Goal: Communication & Community: Answer question/provide support

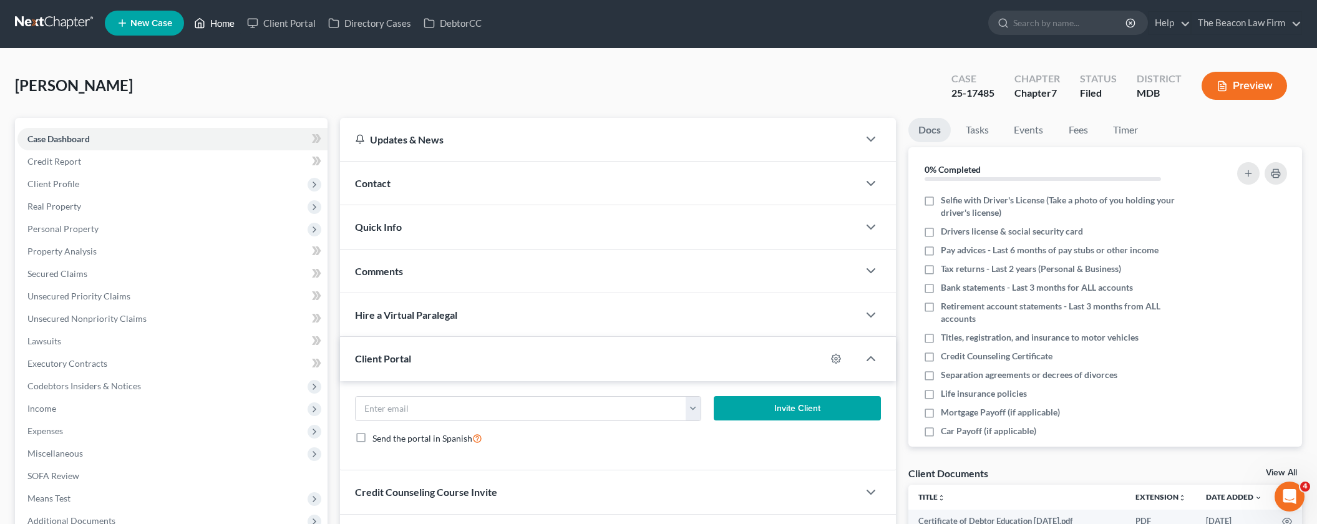
click at [218, 24] on link "Home" at bounding box center [214, 23] width 53 height 22
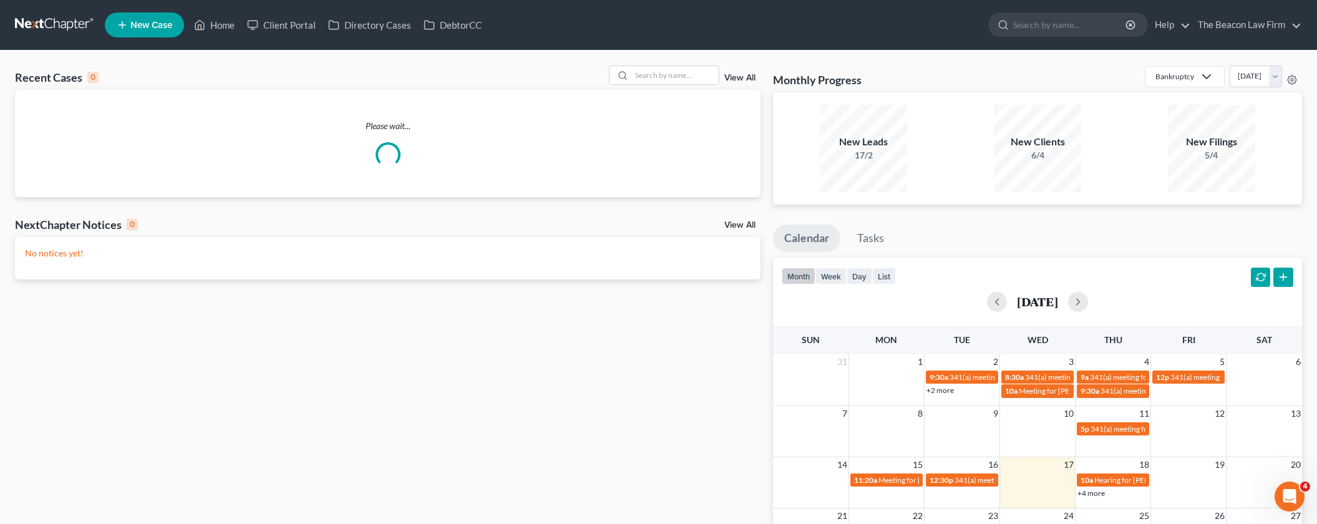
click at [666, 87] on div "Recent Cases 0 View All" at bounding box center [388, 78] width 746 height 24
click at [669, 79] on input "search" at bounding box center [674, 75] width 87 height 18
paste input "[PERSON_NAME]"
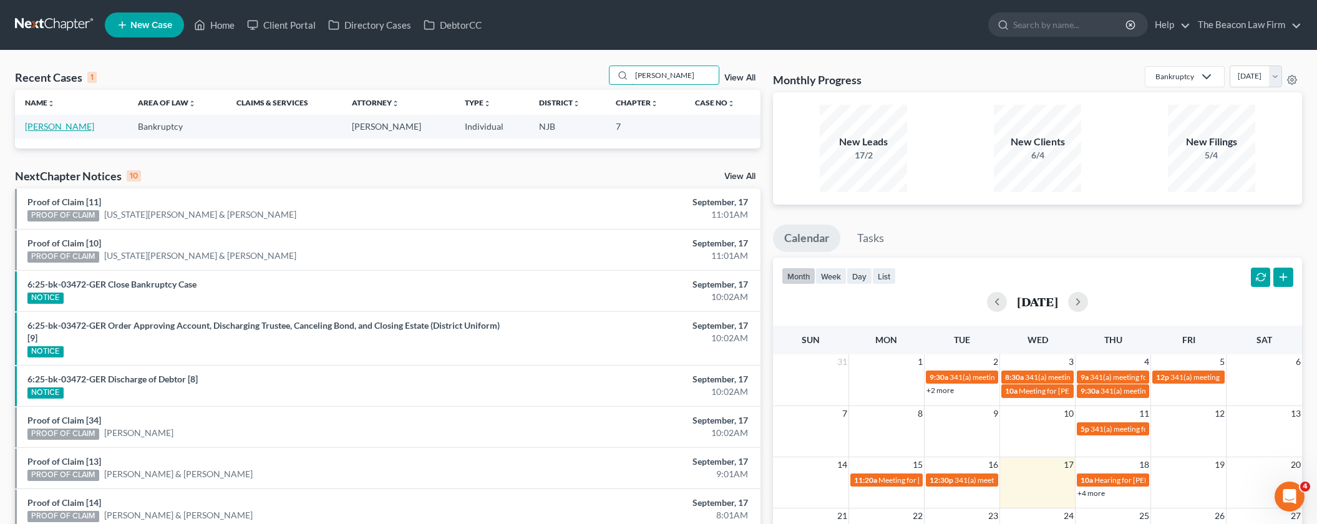
type input "[PERSON_NAME]"
click at [64, 129] on link "[PERSON_NAME]" at bounding box center [59, 126] width 69 height 11
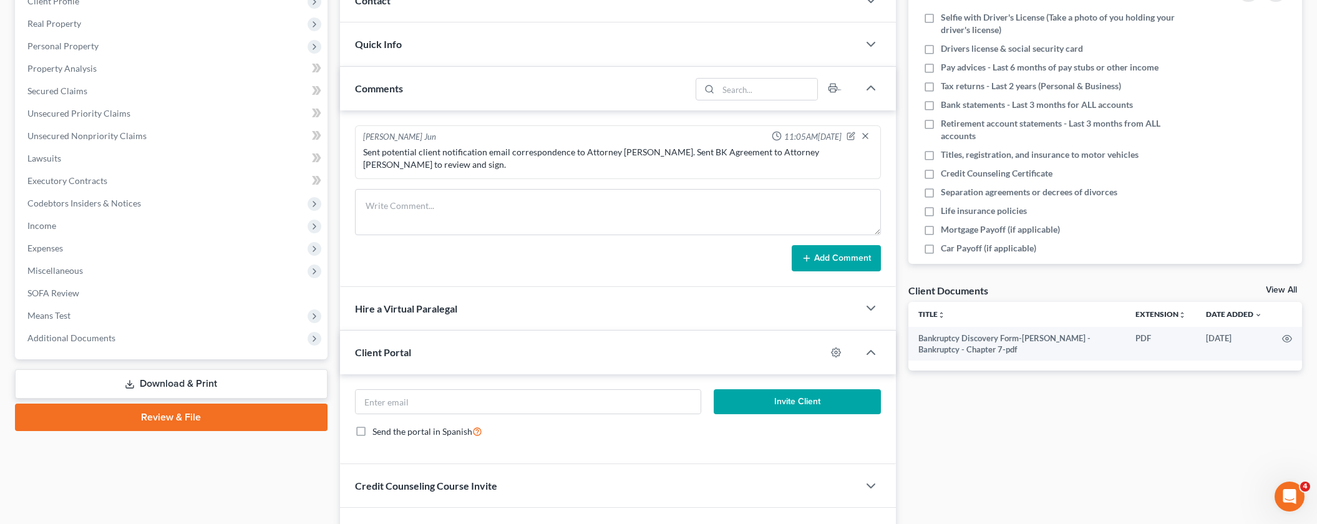
scroll to position [223, 0]
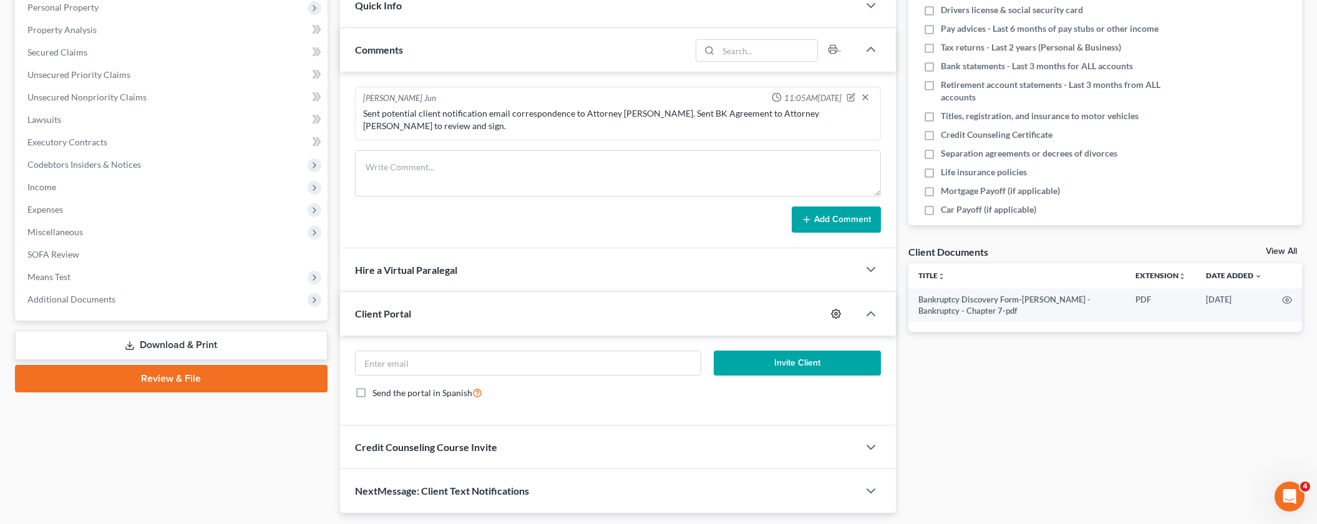
click at [836, 309] on icon "button" at bounding box center [836, 314] width 10 height 10
select select "0"
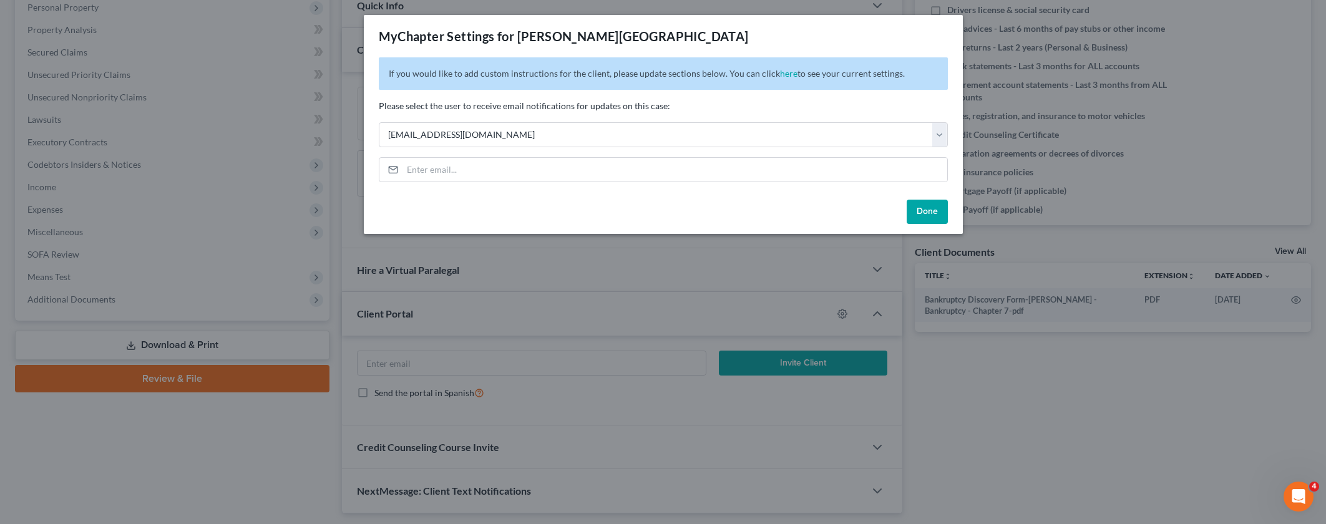
click at [936, 212] on button "Done" at bounding box center [927, 212] width 41 height 25
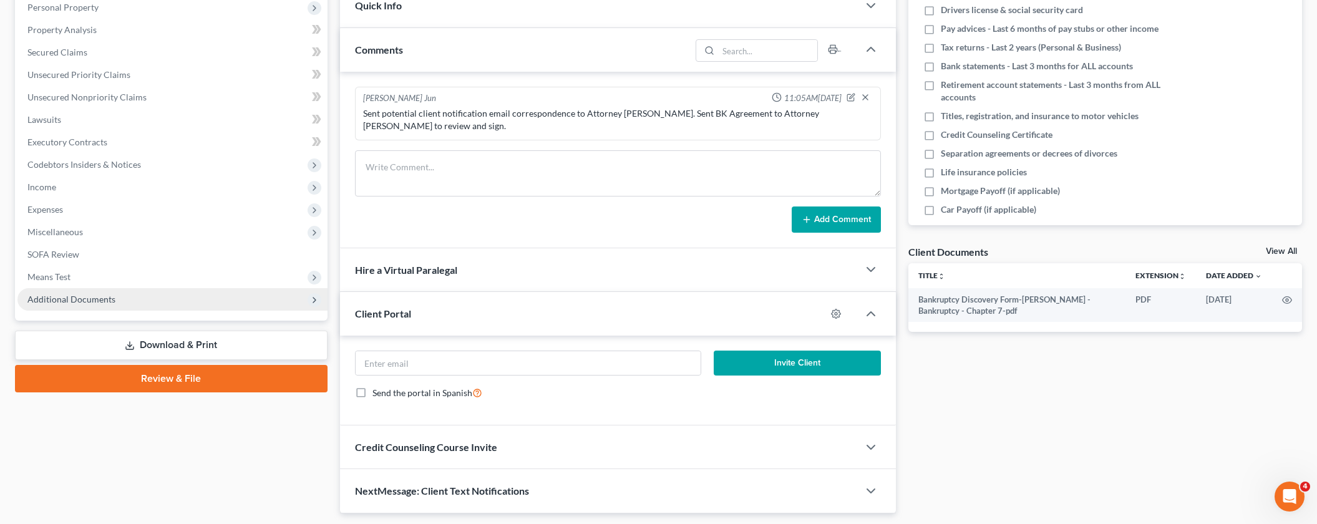
click at [97, 303] on span "Additional Documents" at bounding box center [71, 299] width 88 height 11
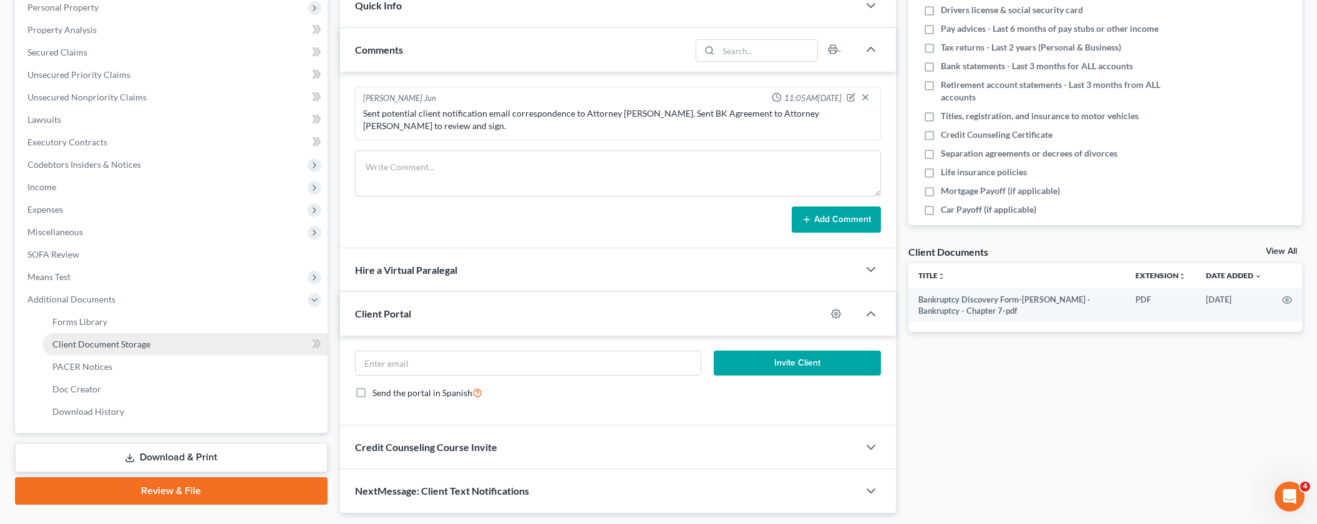
click at [122, 348] on span "Client Document Storage" at bounding box center [101, 344] width 98 height 11
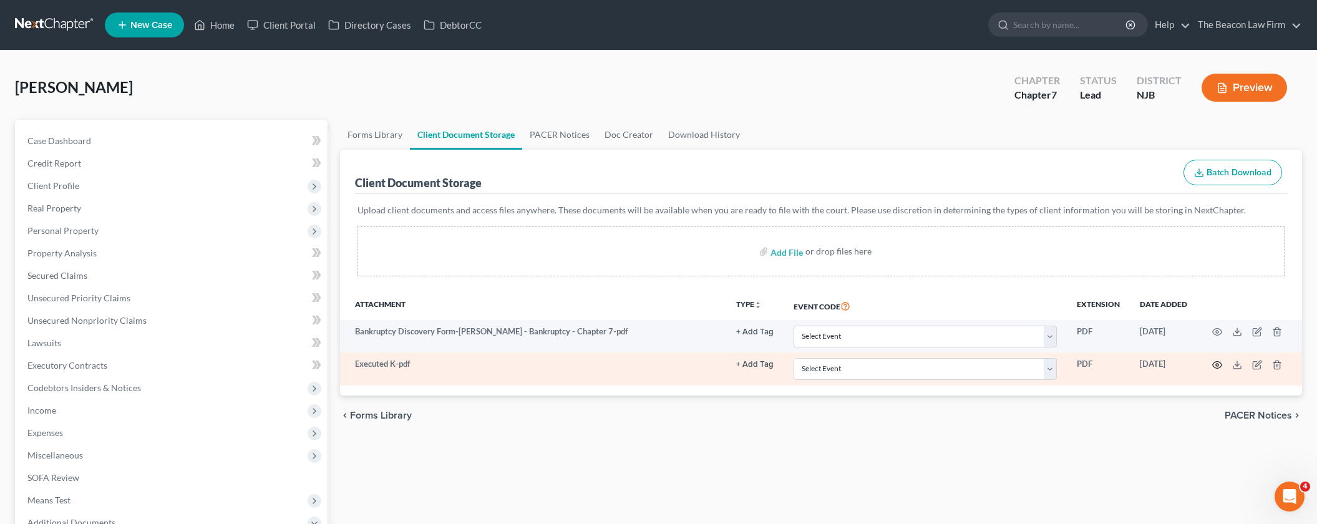
click at [1217, 364] on icon "button" at bounding box center [1217, 365] width 10 height 10
click at [1217, 366] on circle "button" at bounding box center [1217, 365] width 2 height 2
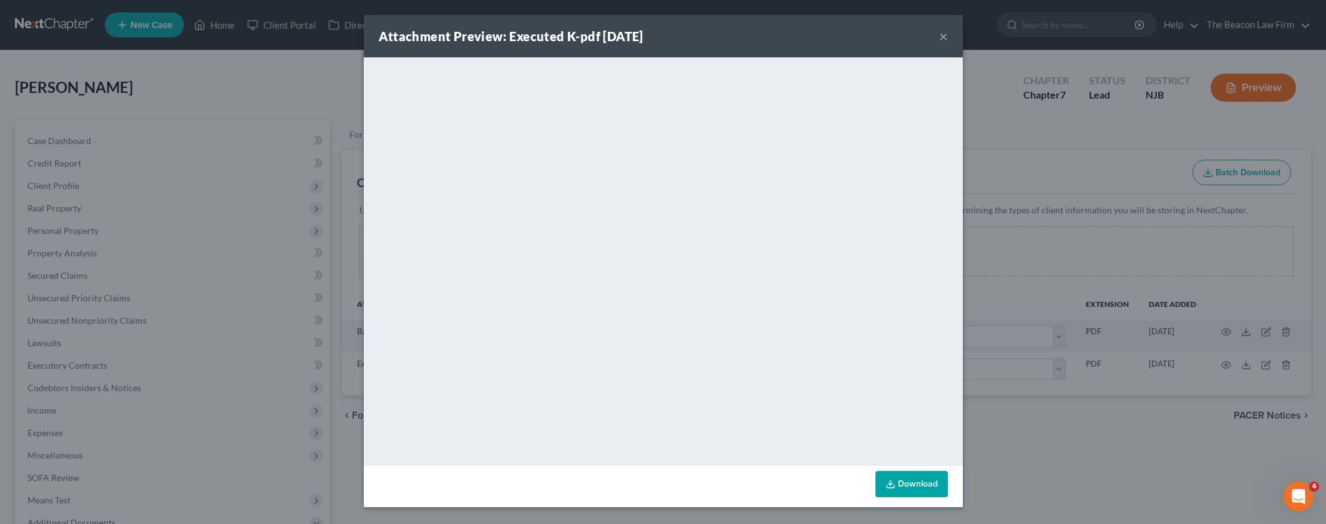
click at [944, 36] on button "×" at bounding box center [943, 36] width 9 height 15
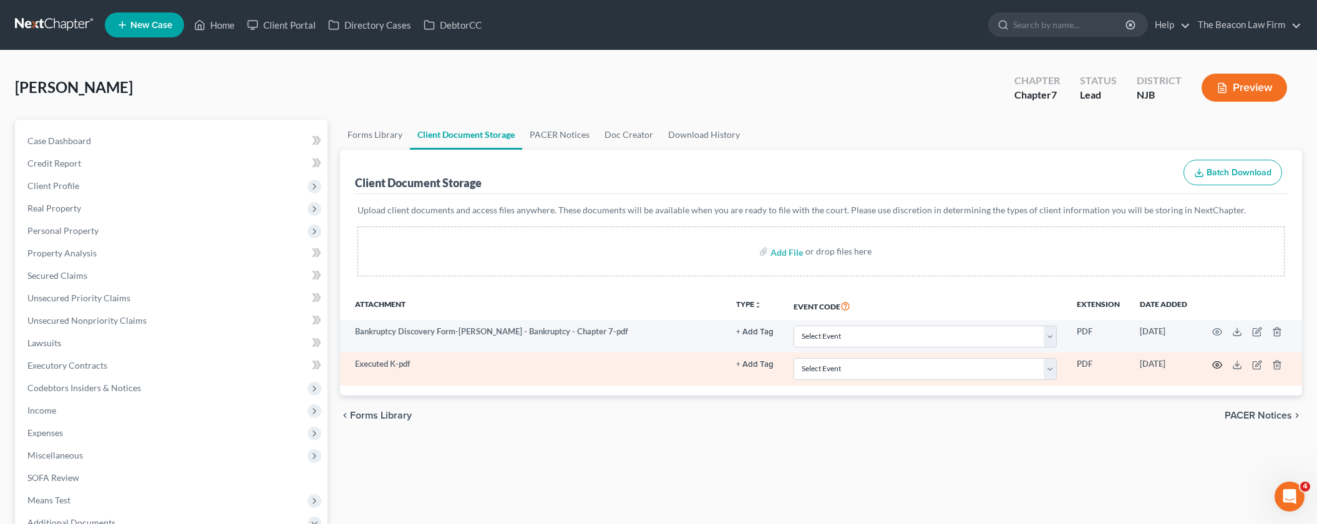
click at [1217, 364] on icon "button" at bounding box center [1217, 365] width 10 height 10
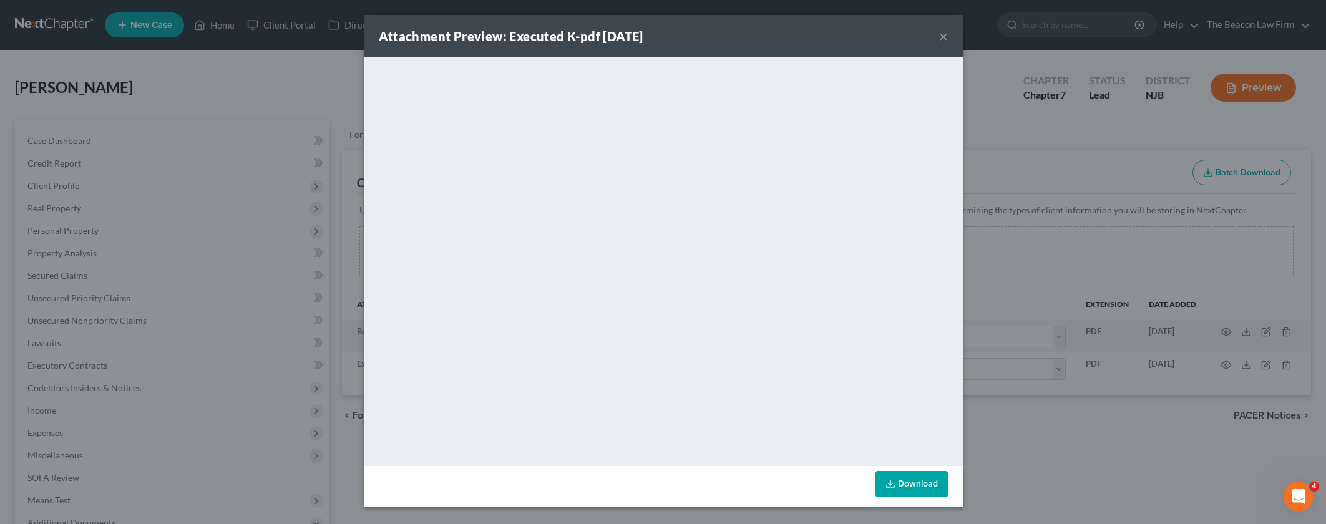
click at [946, 43] on button "×" at bounding box center [943, 36] width 9 height 15
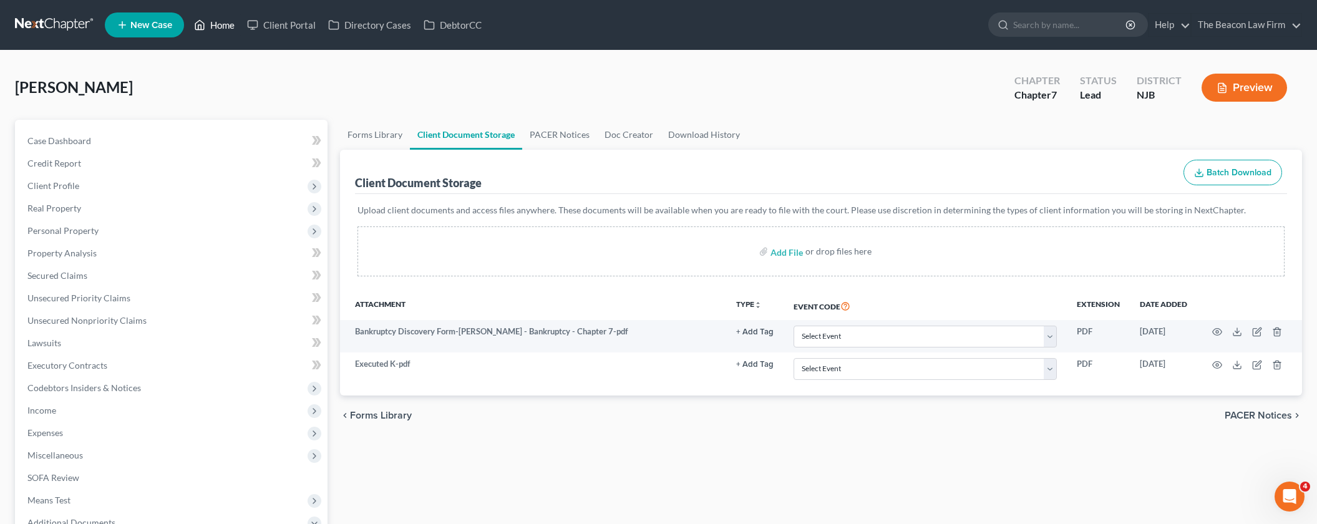
click at [215, 24] on link "Home" at bounding box center [214, 25] width 53 height 22
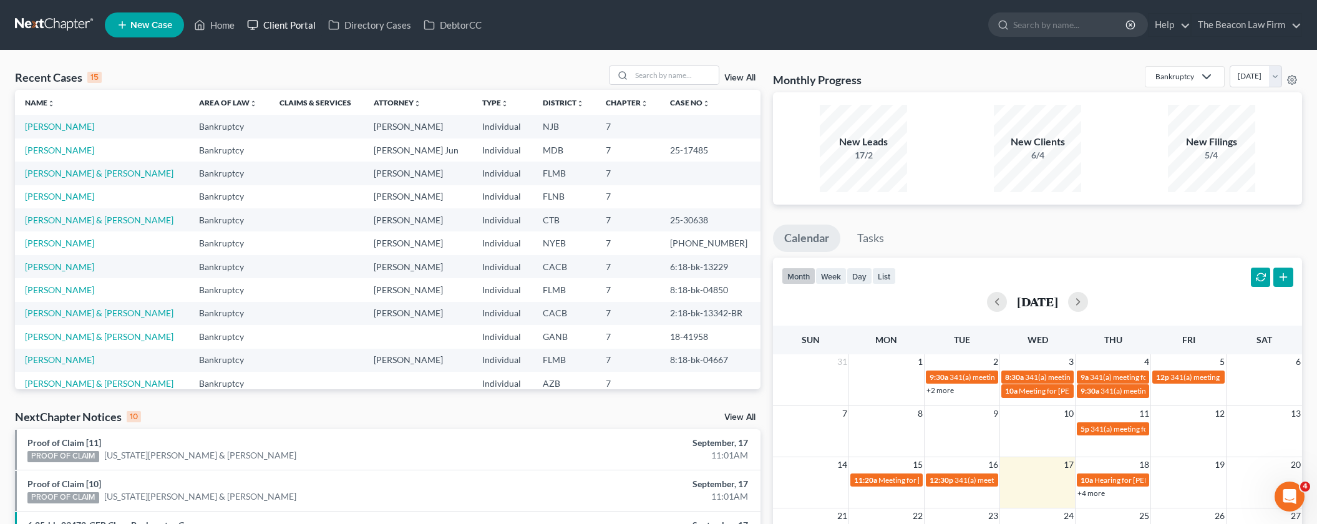
click at [312, 32] on link "Client Portal" at bounding box center [281, 25] width 81 height 22
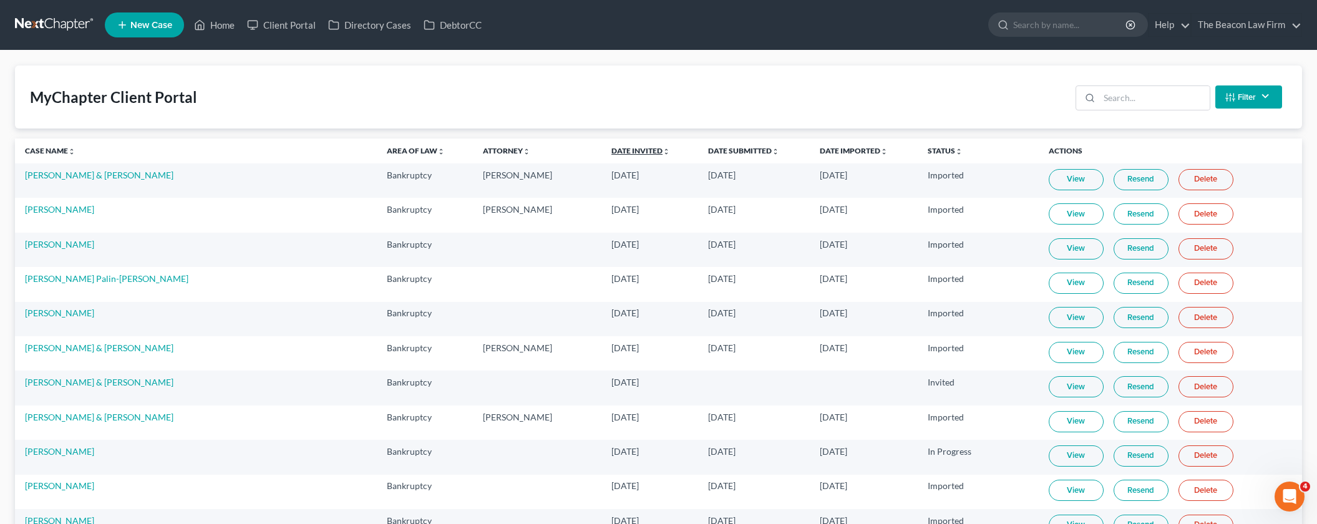
click at [611, 149] on link "Date Invited unfold_more expand_more expand_less" at bounding box center [640, 150] width 59 height 9
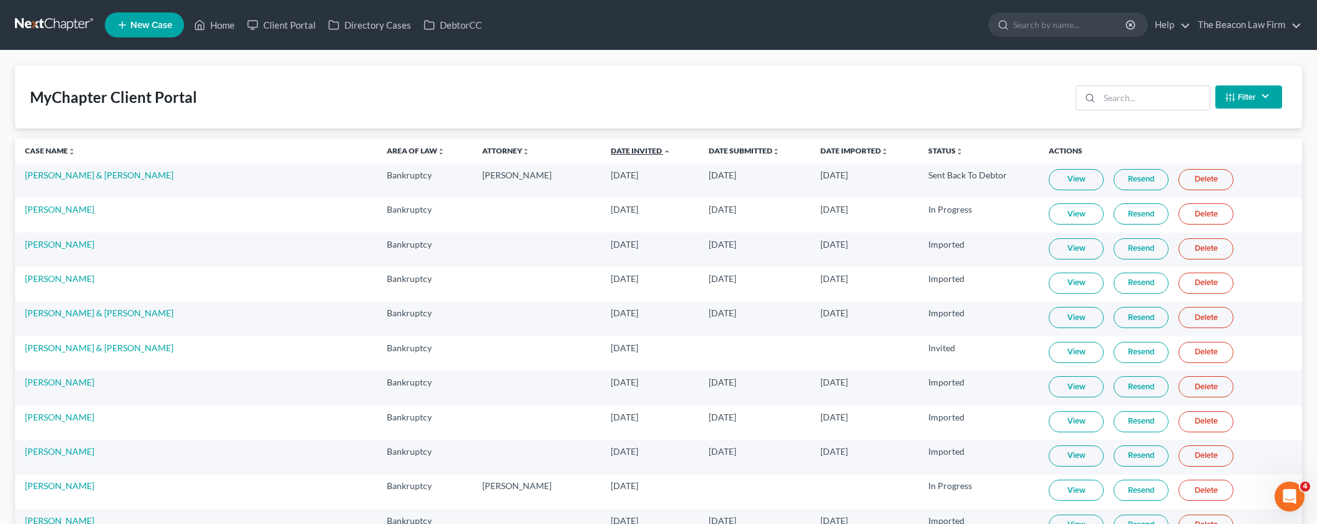
click at [611, 149] on link "Date Invited unfold_more expand_more expand_less" at bounding box center [641, 150] width 60 height 9
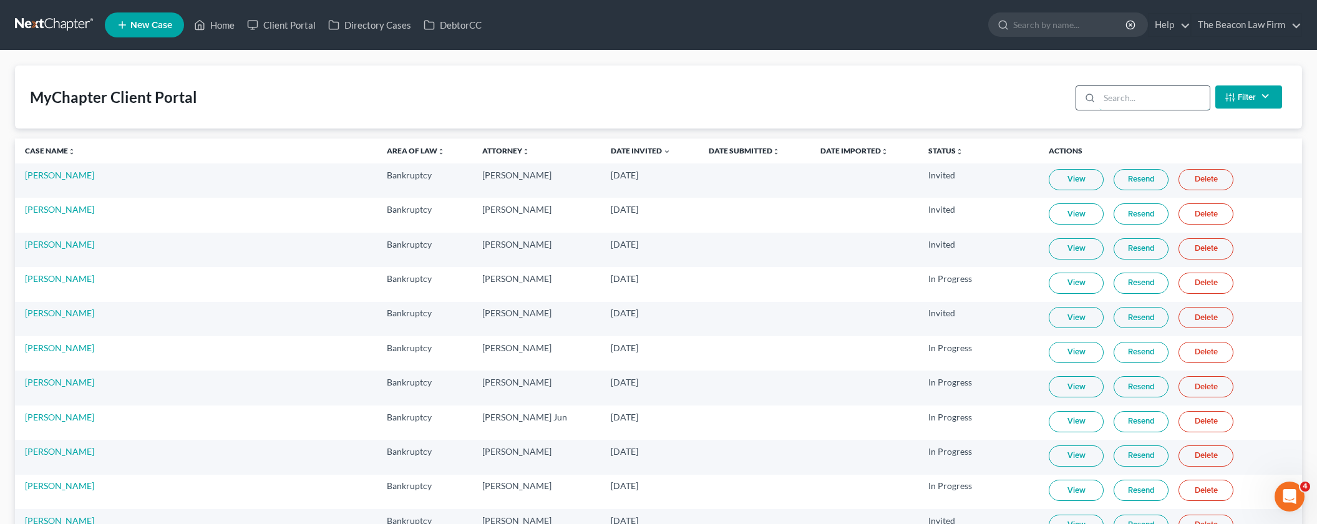
click at [1124, 101] on input "search" at bounding box center [1154, 98] width 110 height 24
paste input "[PERSON_NAME]"
type input "[PERSON_NAME]"
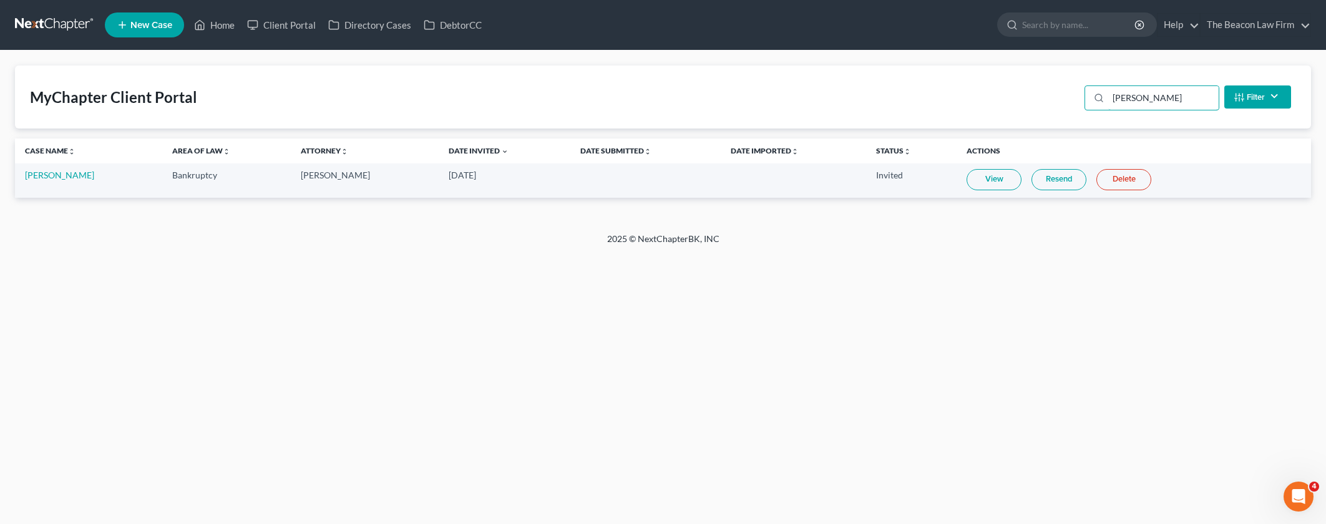
drag, startPoint x: 1167, startPoint y: 96, endPoint x: 1024, endPoint y: 95, distance: 143.5
click at [1024, 95] on div "MyChapter Client Portal [PERSON_NAME] Filter Status Filter... Invited In Progre…" at bounding box center [663, 97] width 1296 height 63
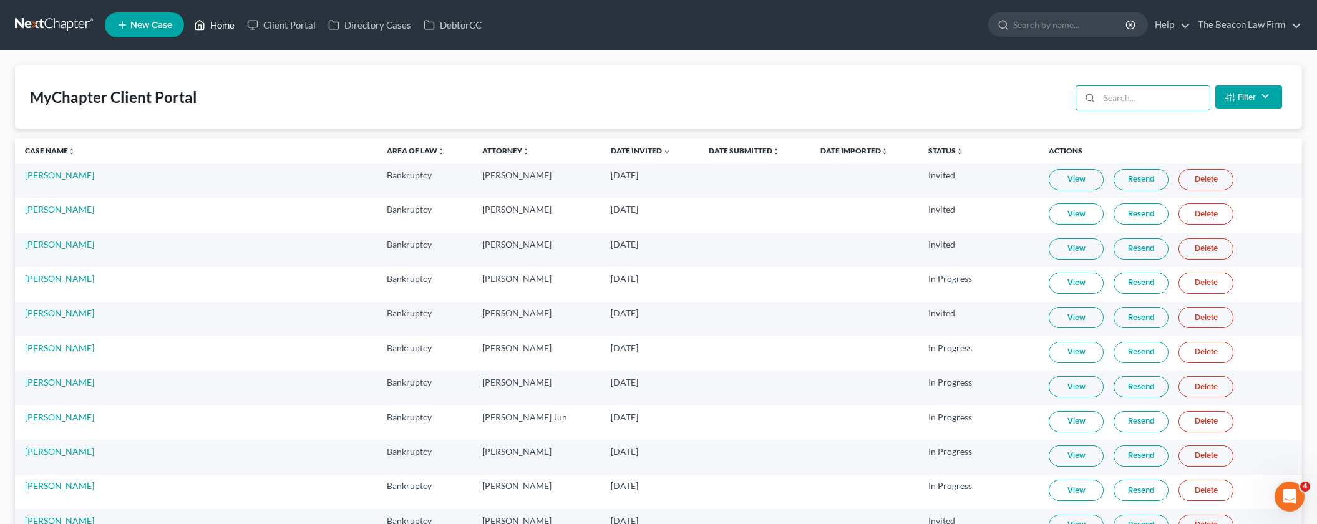
click at [220, 26] on link "Home" at bounding box center [214, 25] width 53 height 22
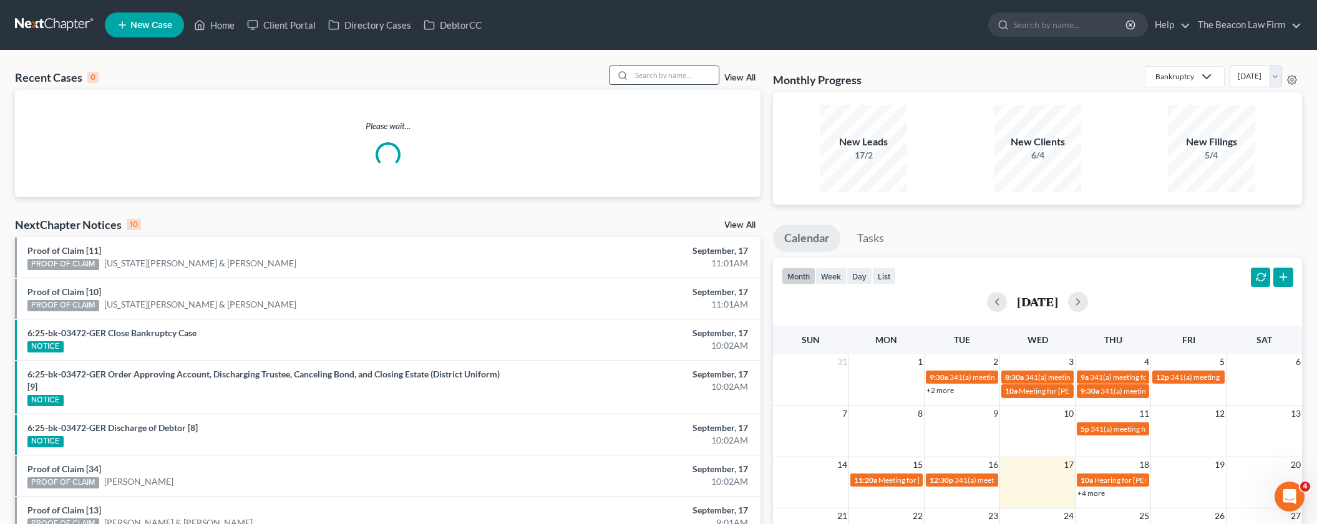
click at [664, 74] on input "search" at bounding box center [674, 75] width 87 height 18
paste input "[PERSON_NAME]"
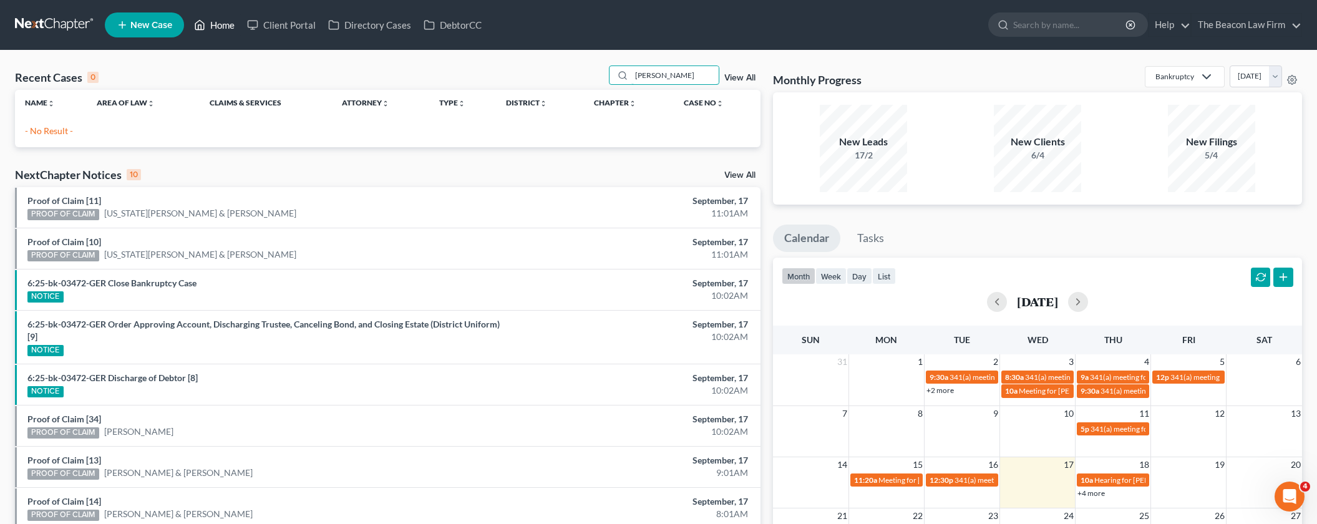
type input "[PERSON_NAME]"
click at [220, 26] on link "Home" at bounding box center [214, 25] width 53 height 22
click at [286, 23] on link "Client Portal" at bounding box center [281, 25] width 81 height 22
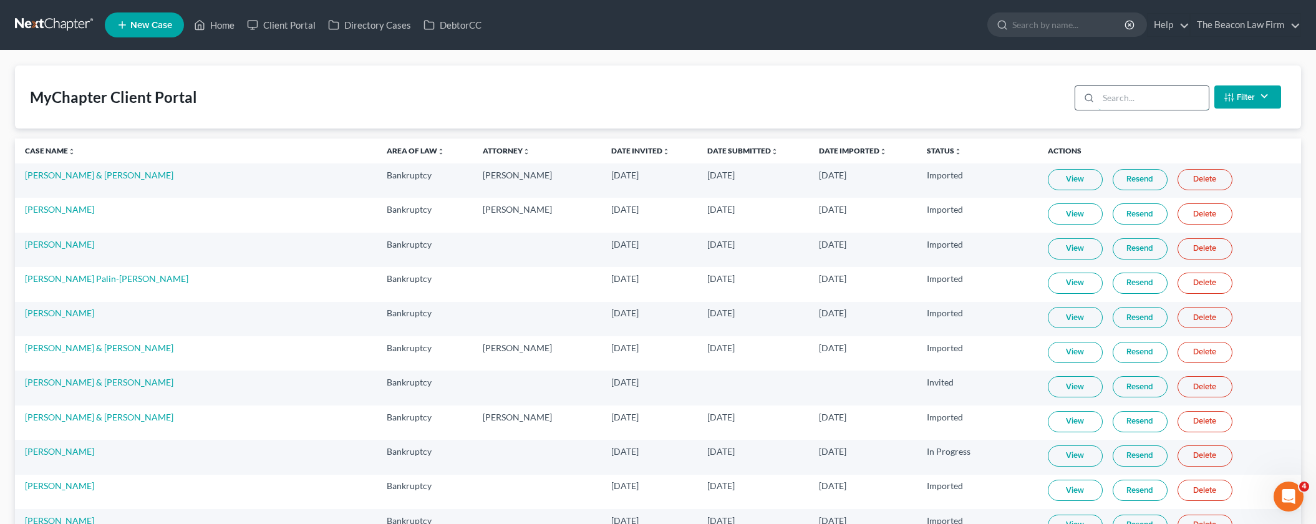
click at [1111, 104] on input "search" at bounding box center [1154, 98] width 110 height 24
paste input "[PERSON_NAME]"
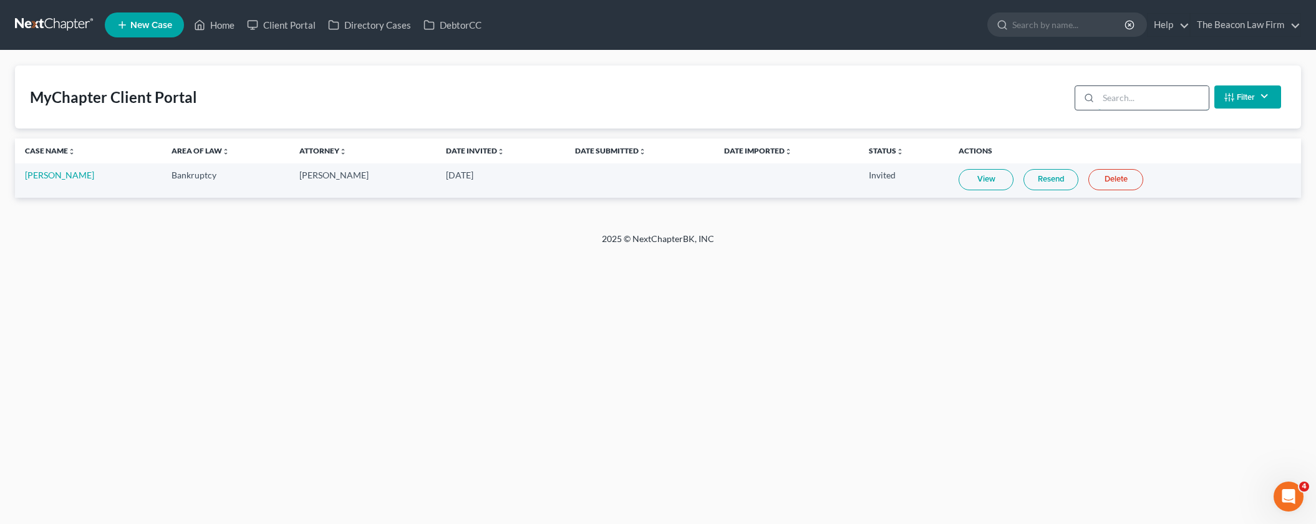
type input "[PERSON_NAME]"
drag, startPoint x: 1192, startPoint y: 99, endPoint x: 1011, endPoint y: 96, distance: 180.3
click at [1013, 97] on div "MyChapter Client Portal Kevin Fitzpatrick Filter Status Filter... Invited In Pr…" at bounding box center [662, 97] width 1295 height 63
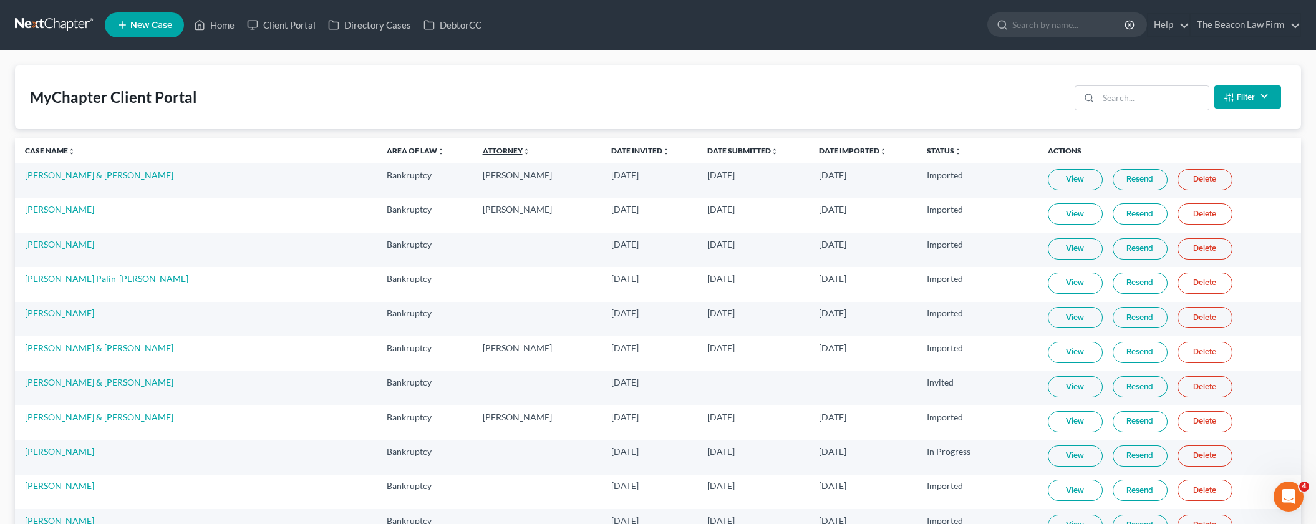
click at [483, 147] on link "Attorney unfold_more expand_more expand_less" at bounding box center [506, 150] width 47 height 9
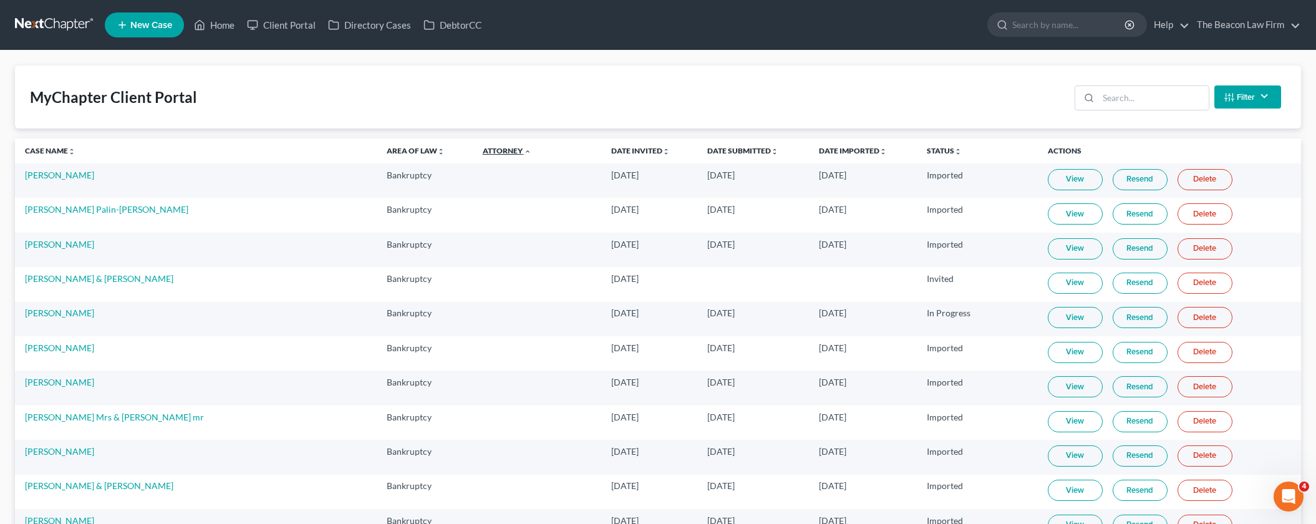
click at [483, 149] on link "Attorney unfold_more expand_more expand_less" at bounding box center [507, 150] width 49 height 9
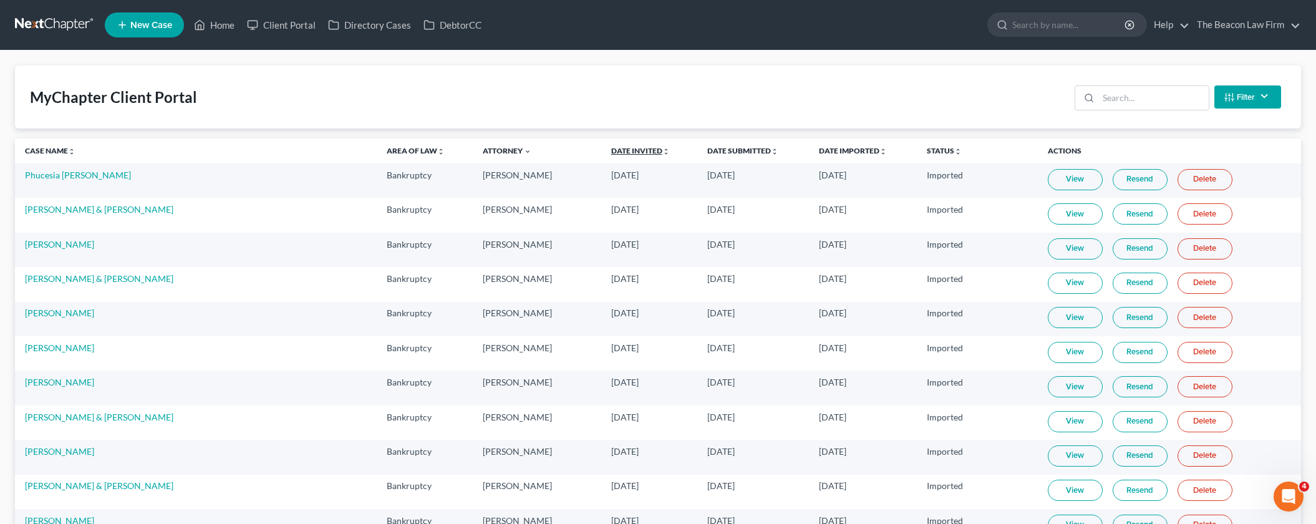
click at [601, 150] on th "Date Invited unfold_more expand_more expand_less" at bounding box center [649, 151] width 97 height 25
click at [611, 152] on link "Date Invited unfold_more expand_more expand_less" at bounding box center [640, 150] width 59 height 9
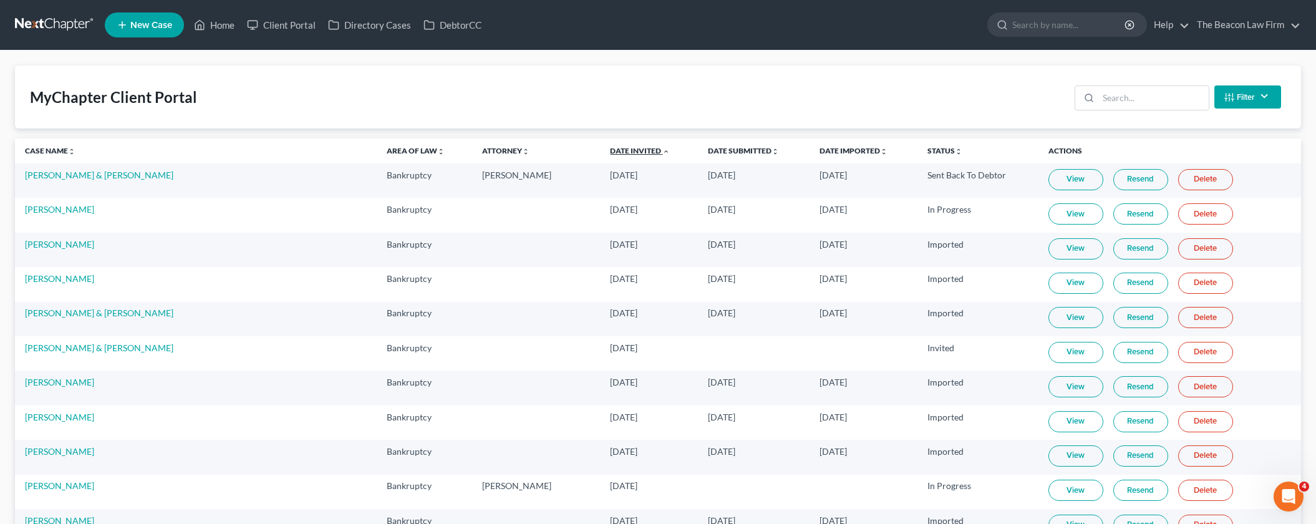
click at [610, 152] on link "Date Invited unfold_more expand_more expand_less" at bounding box center [640, 150] width 60 height 9
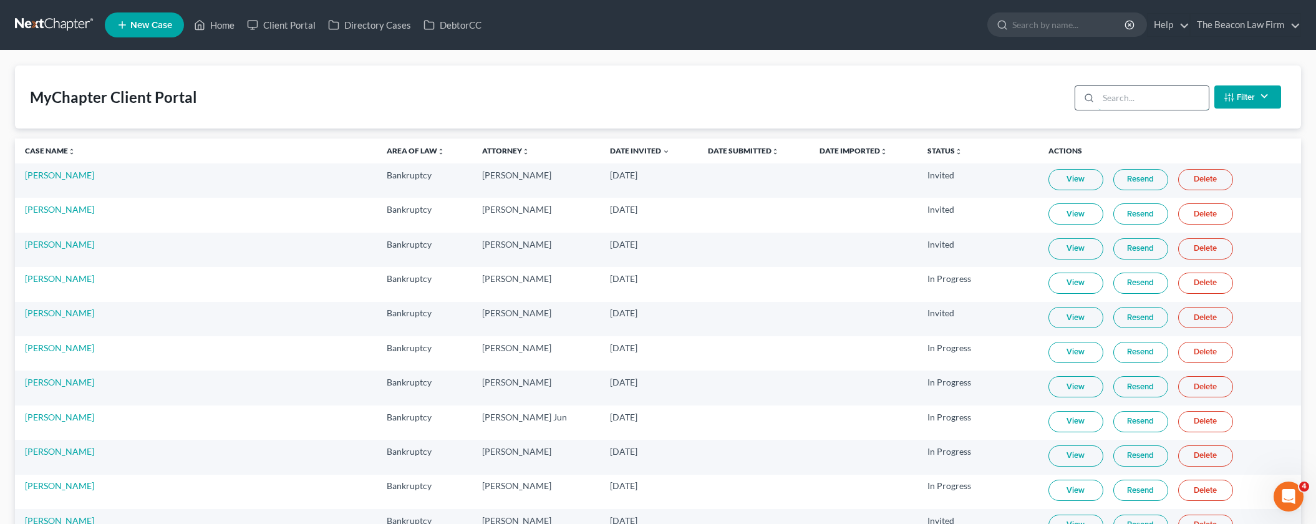
click at [1137, 102] on input "search" at bounding box center [1154, 98] width 110 height 24
paste input "Carlos soto"
type input "Carlos soto"
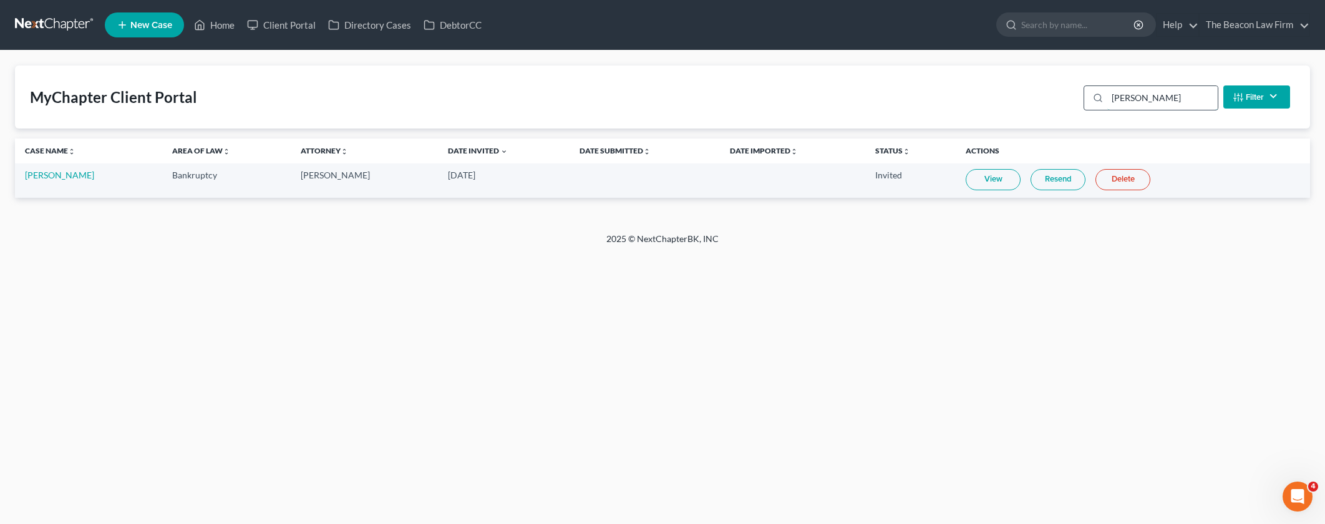
click at [1143, 108] on input "Carlos soto" at bounding box center [1162, 98] width 110 height 24
drag, startPoint x: 1175, startPoint y: 99, endPoint x: 1019, endPoint y: 97, distance: 155.4
click at [1023, 99] on div "MyChapter Client Portal Carlos soto Filter Status Filter... Invited In Progress…" at bounding box center [662, 97] width 1295 height 63
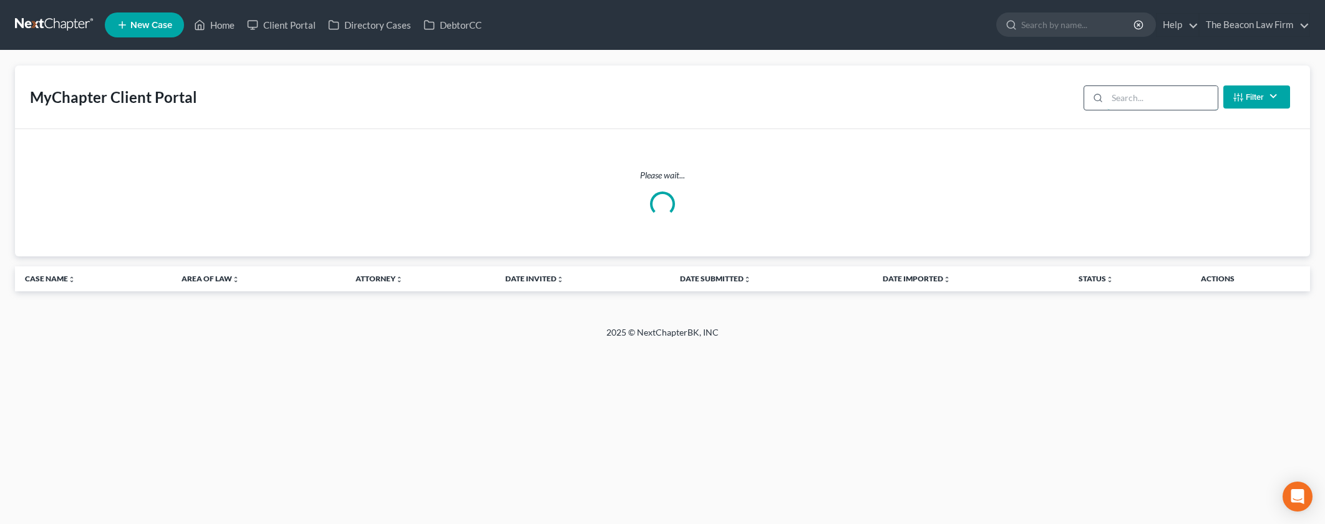
click at [1143, 98] on input "search" at bounding box center [1162, 98] width 110 height 24
paste input "[PERSON_NAME]"
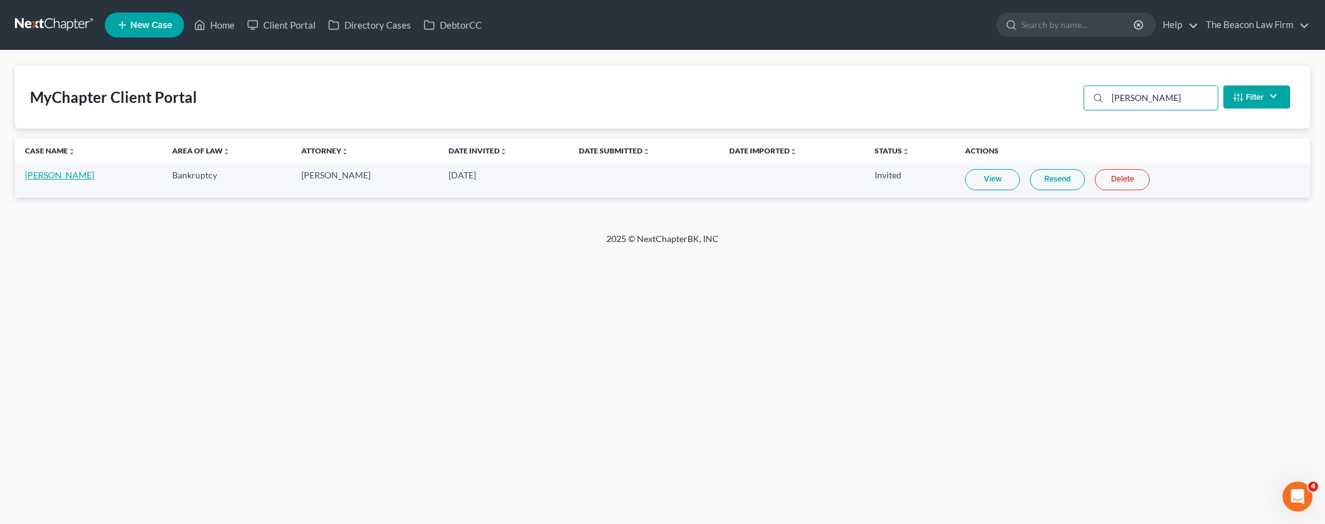
type input "[PERSON_NAME]"
click at [73, 177] on link "[PERSON_NAME]" at bounding box center [59, 175] width 69 height 11
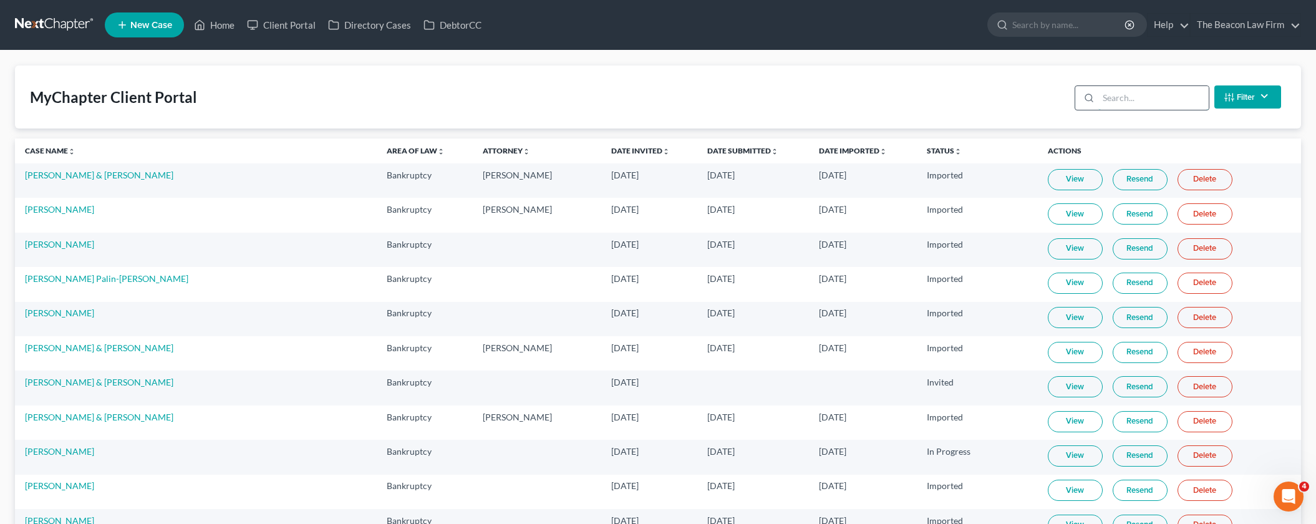
click at [1122, 107] on input "search" at bounding box center [1154, 98] width 110 height 24
paste input "veronicarand@outlook.com"
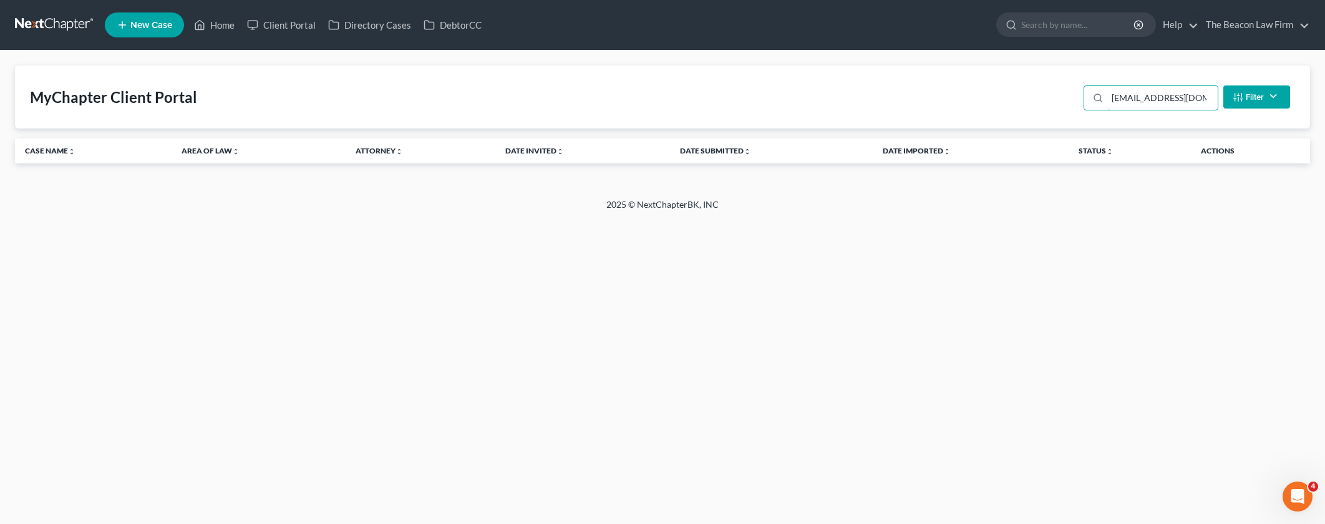
drag, startPoint x: 1028, startPoint y: 95, endPoint x: 988, endPoint y: 95, distance: 40.6
click at [990, 96] on div "MyChapter Client Portal veronicarand@outlook.com Filter Status Filter... Invite…" at bounding box center [662, 97] width 1295 height 63
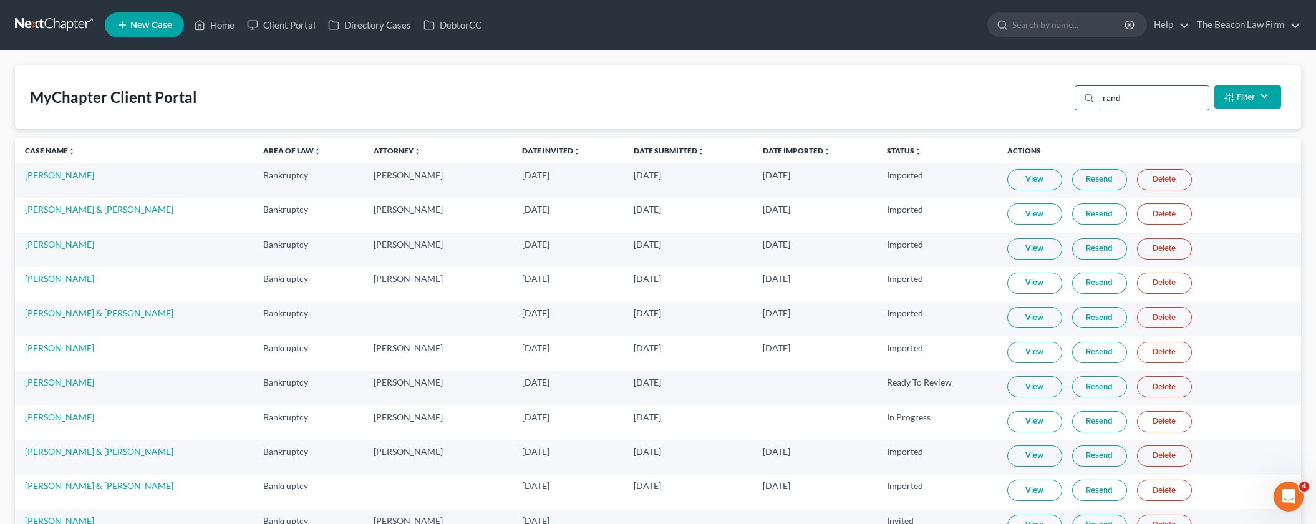
click at [1106, 100] on input "rand" at bounding box center [1154, 98] width 110 height 24
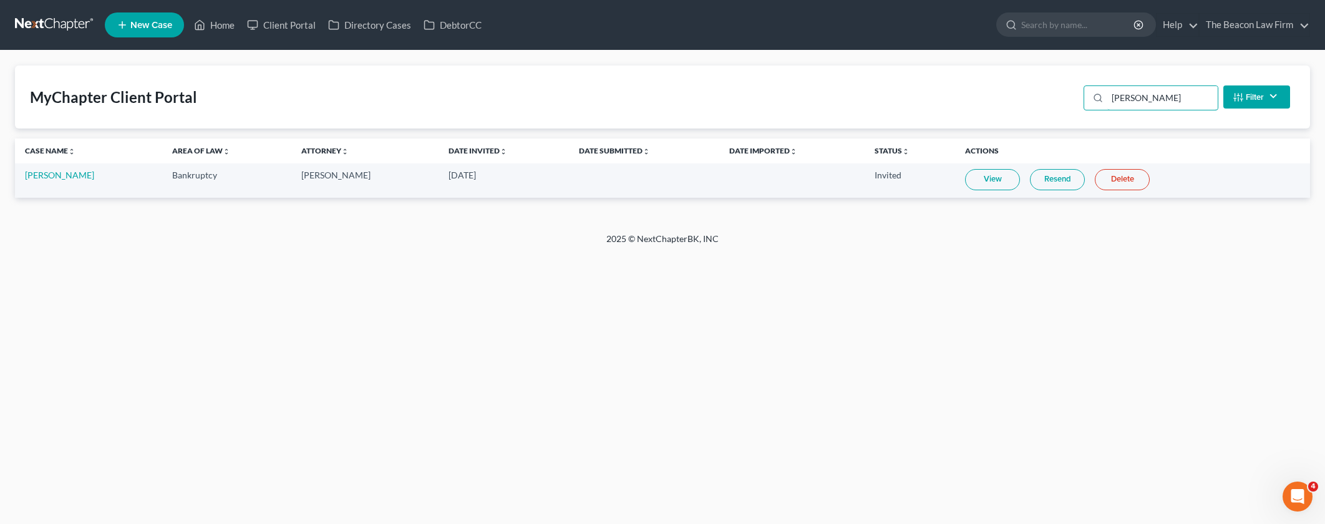
type input "Veronica rand"
click at [1038, 181] on link "Resend" at bounding box center [1057, 179] width 55 height 21
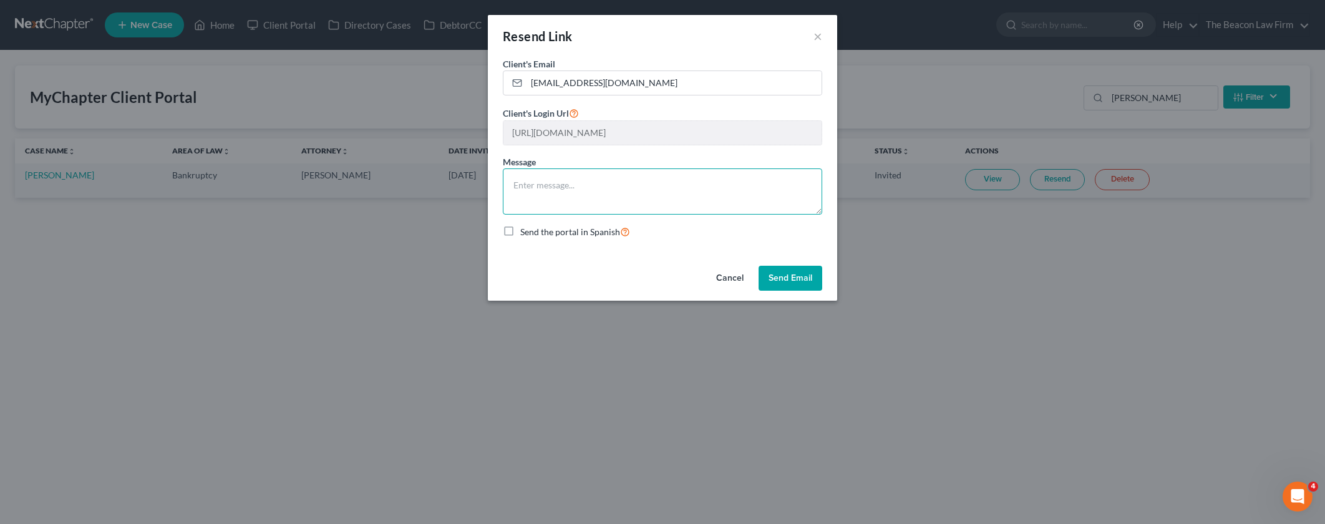
click at [619, 188] on textarea at bounding box center [662, 191] width 319 height 46
type textarea "Resend of Client Portal"
click at [792, 271] on button "Send Email" at bounding box center [791, 278] width 64 height 25
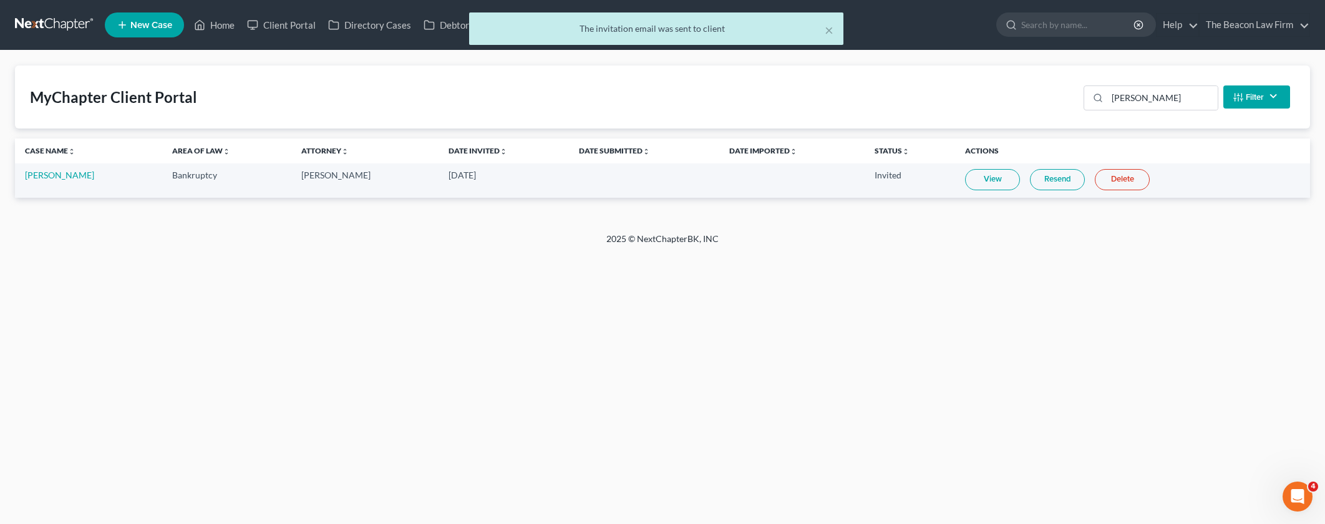
click at [1058, 170] on link "Resend" at bounding box center [1057, 179] width 55 height 21
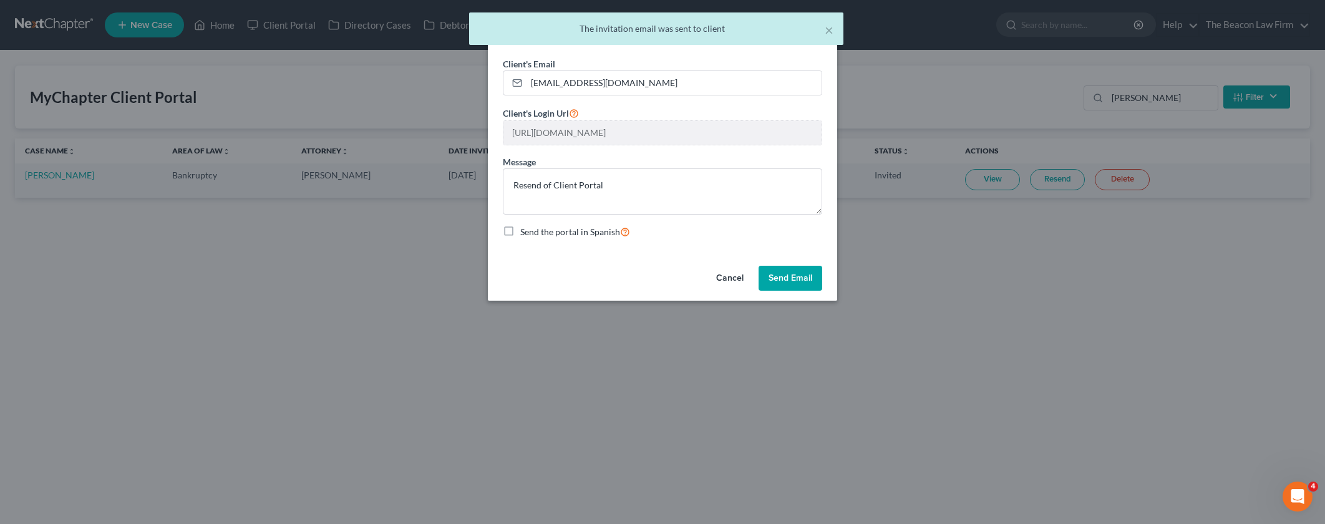
click at [787, 278] on button "Send Email" at bounding box center [791, 278] width 64 height 25
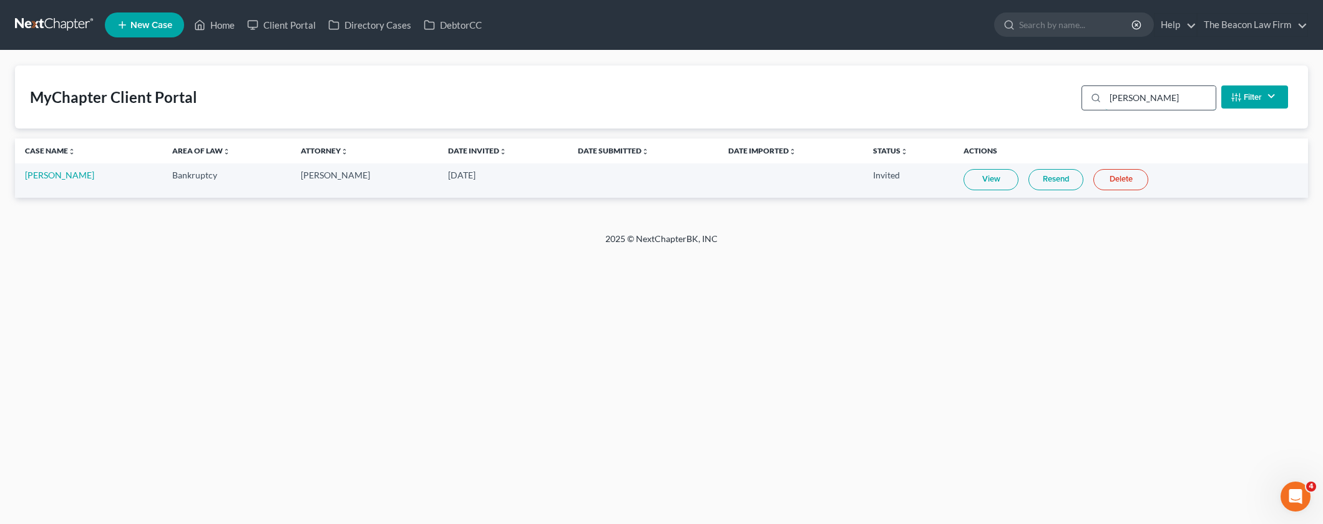
click at [1129, 88] on input "Veronica rand" at bounding box center [1160, 98] width 110 height 24
drag, startPoint x: 1131, startPoint y: 97, endPoint x: 1016, endPoint y: 95, distance: 115.4
click at [1014, 95] on div "MyChapter Client Portal Veronica rand Filter Status Filter... Invited In Progre…" at bounding box center [661, 97] width 1293 height 63
paste input "jramirez42762@gmail.com"
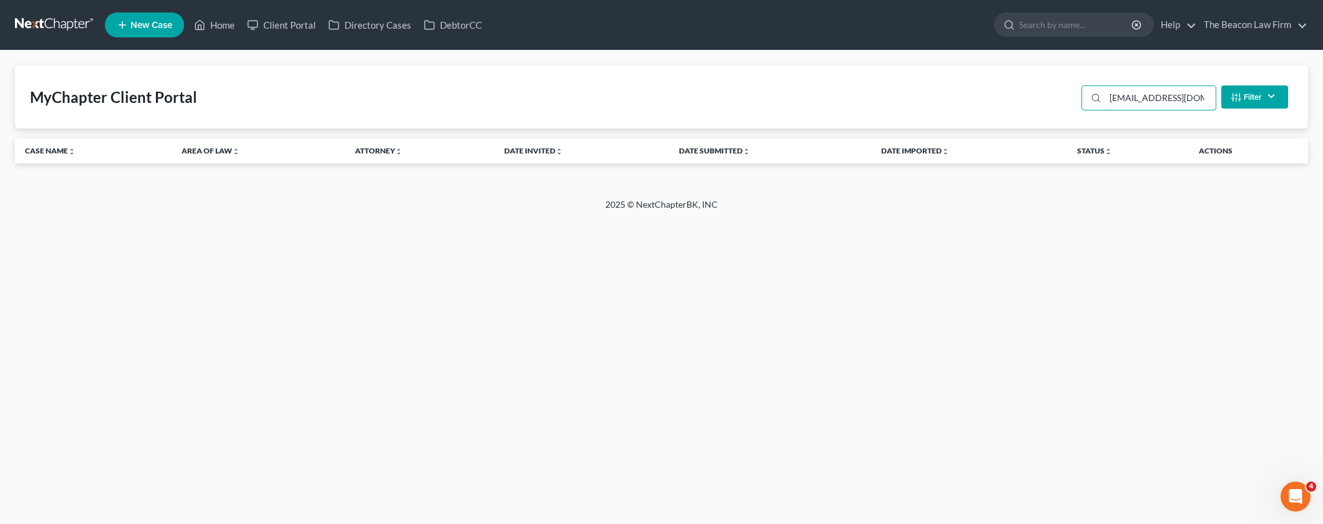
drag, startPoint x: 1208, startPoint y: 96, endPoint x: 968, endPoint y: 98, distance: 240.8
click at [968, 98] on div "MyChapter Client Portal jramirez42762@gmail.com Filter Status Filter... Invited…" at bounding box center [661, 97] width 1293 height 63
click at [1109, 92] on input "jramirez42762@gmail.com" at bounding box center [1160, 98] width 110 height 24
drag, startPoint x: 1109, startPoint y: 97, endPoint x: 1223, endPoint y: 95, distance: 114.2
click at [1225, 95] on div "jramirez42762@gmail.com Filter Status Filter... Invited In Progress Ready To Re…" at bounding box center [1184, 96] width 216 height 33
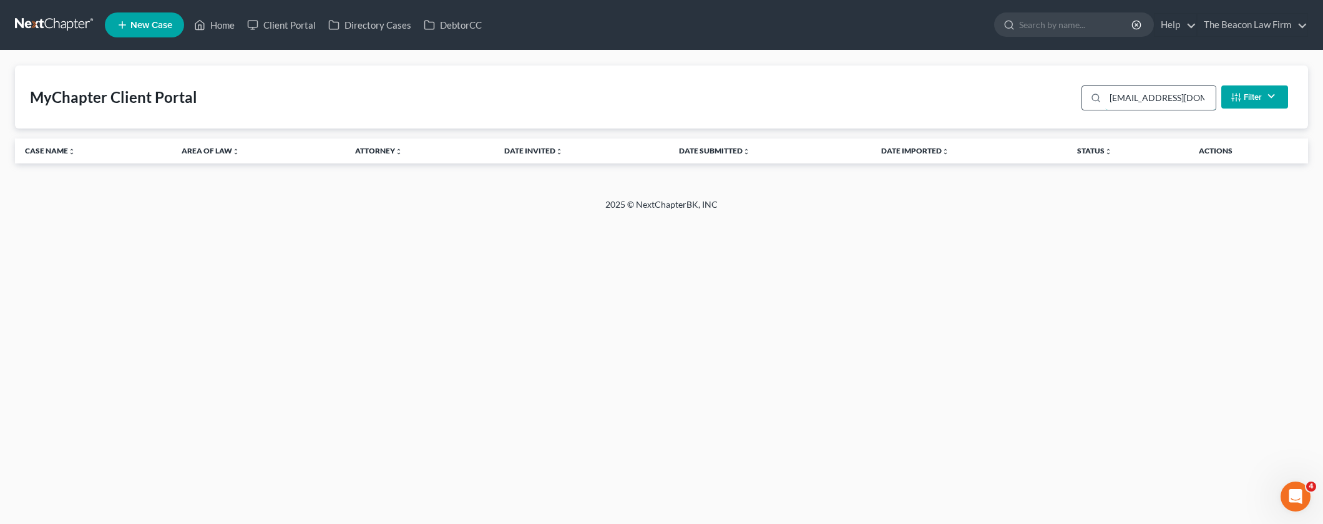
click at [1211, 98] on input "jramirez42762@gmail.com" at bounding box center [1160, 98] width 110 height 24
drag, startPoint x: 1209, startPoint y: 97, endPoint x: 1030, endPoint y: 91, distance: 179.2
click at [995, 95] on div "MyChapter Client Portal jramirez42762@gmail.com Filter Status Filter... Invited…" at bounding box center [661, 97] width 1293 height 63
paste input "[PERSON_NAME]"
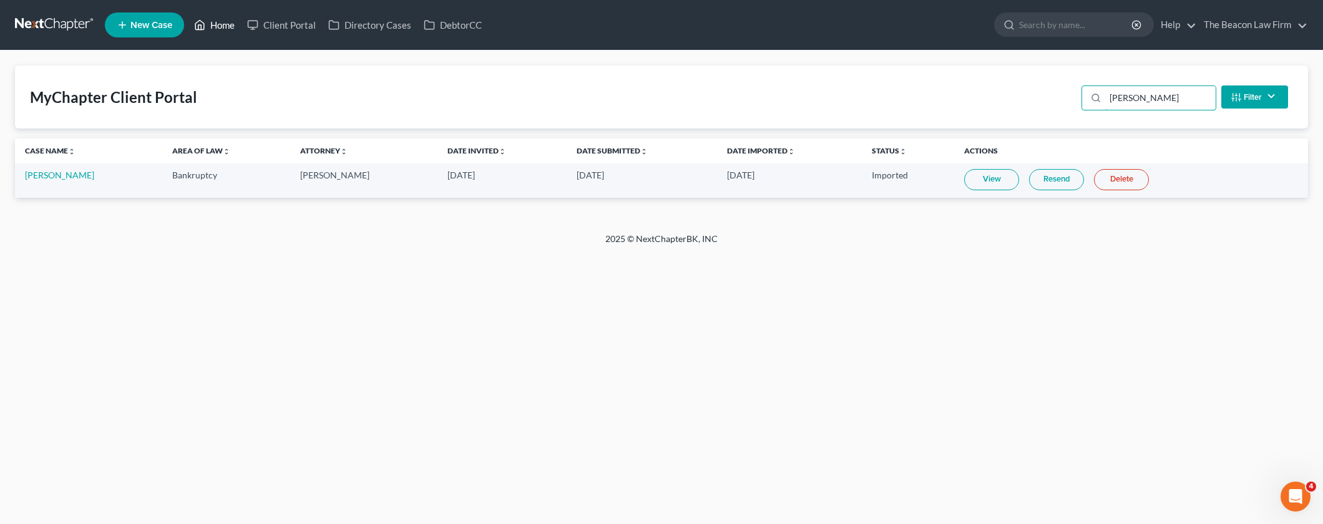
type input "[PERSON_NAME]"
click at [221, 29] on link "Home" at bounding box center [214, 25] width 53 height 22
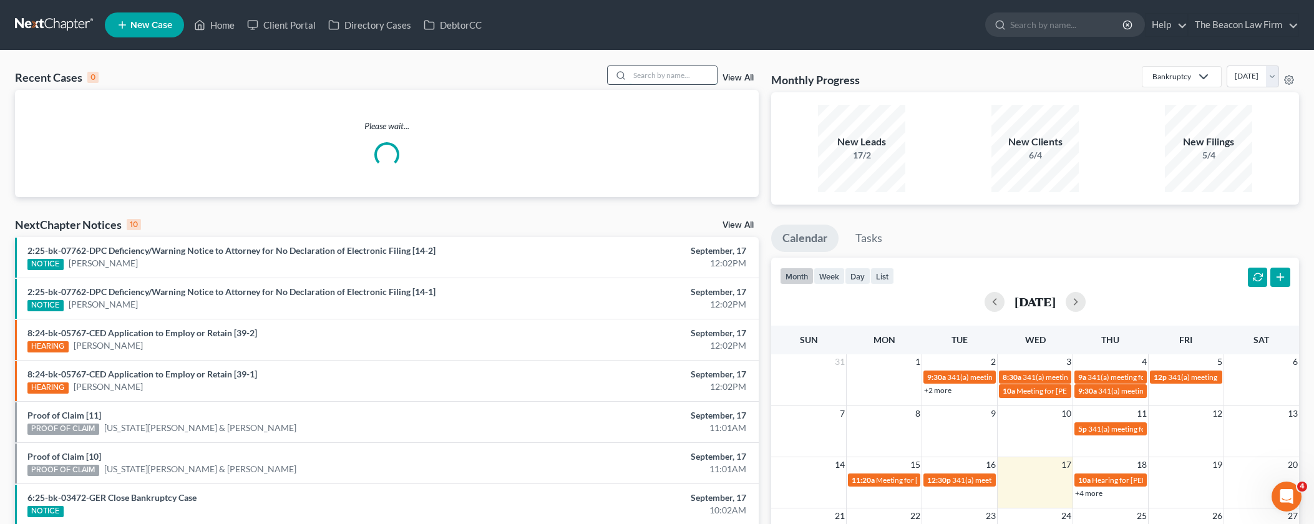
click at [684, 73] on input "search" at bounding box center [673, 75] width 87 height 18
paste input "[PERSON_NAME]"
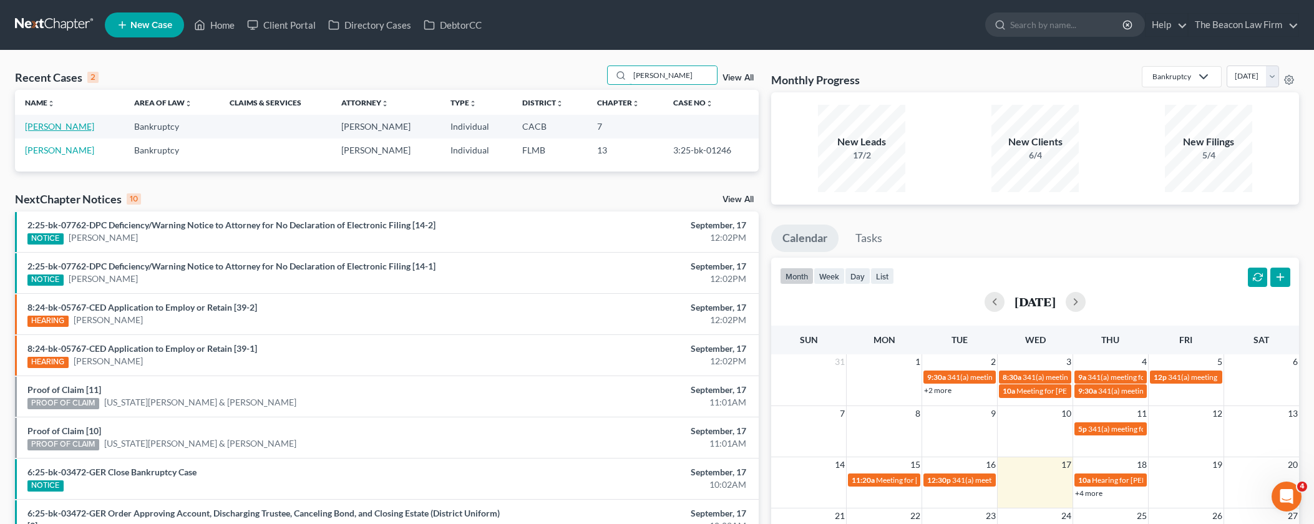
type input "[PERSON_NAME]"
click at [49, 130] on link "Ramirez, Jamie" at bounding box center [59, 126] width 69 height 11
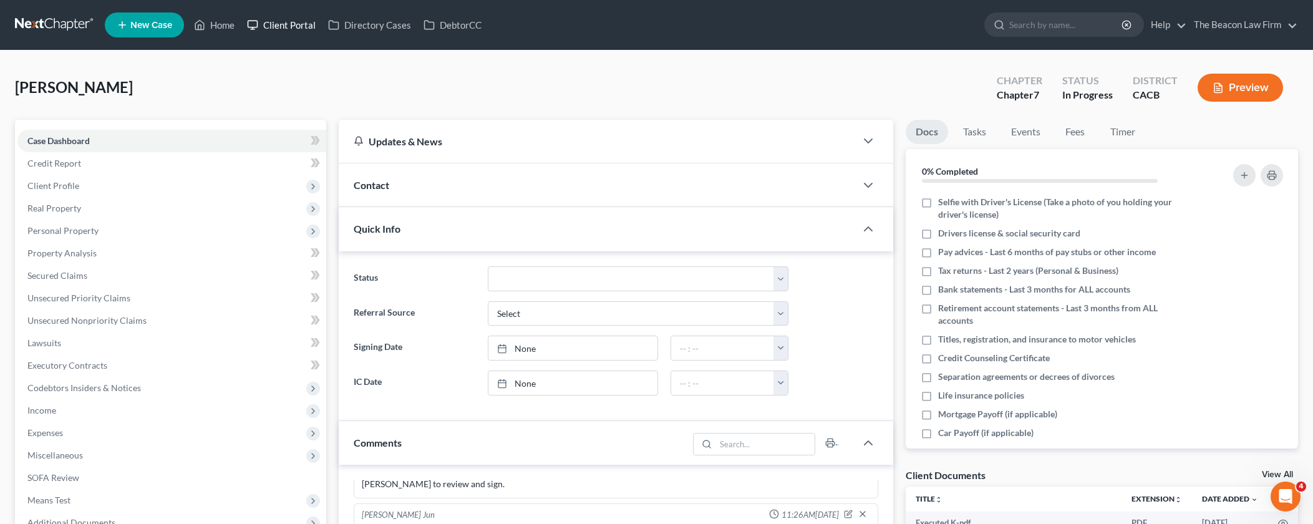
click at [301, 21] on link "Client Portal" at bounding box center [281, 25] width 81 height 22
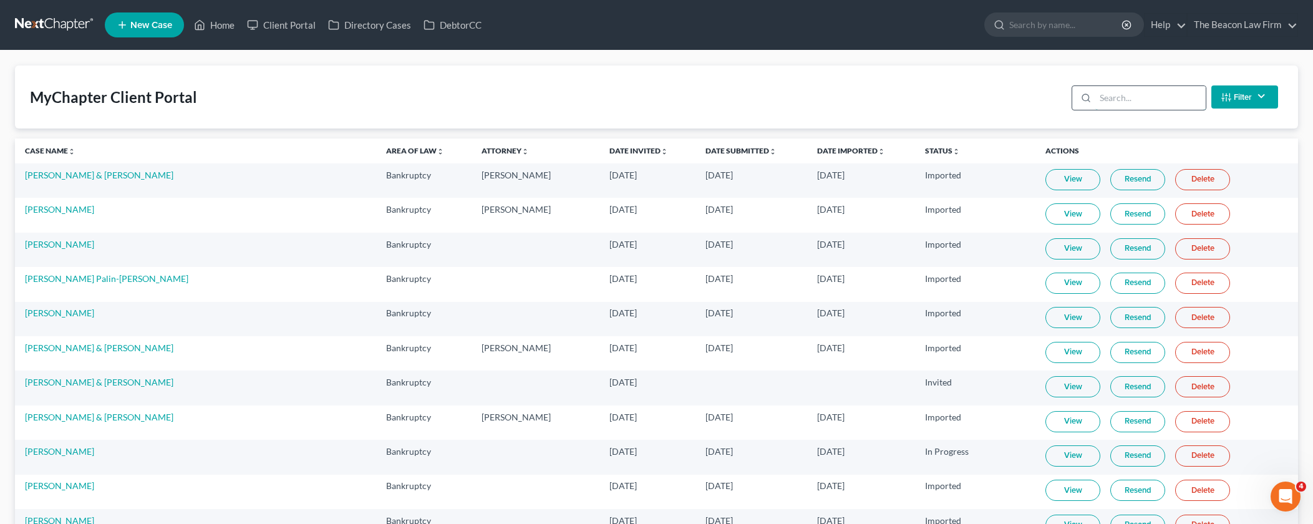
click at [1113, 102] on input "search" at bounding box center [1151, 98] width 110 height 24
paste input "[PERSON_NAME]"
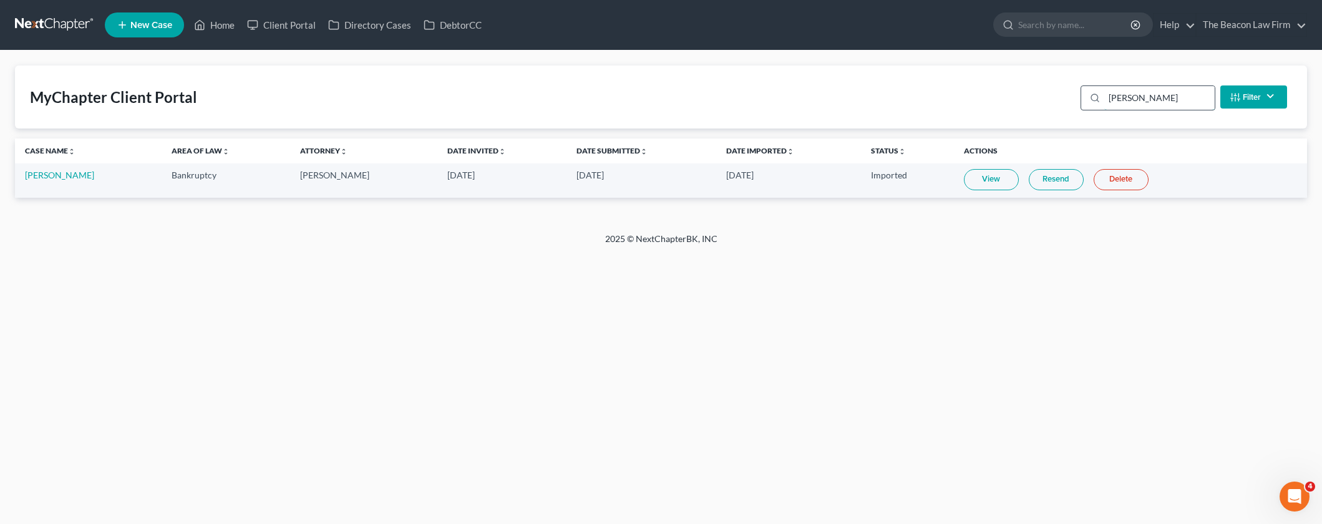
drag, startPoint x: 1108, startPoint y: 97, endPoint x: 1116, endPoint y: 95, distance: 8.2
click at [1108, 97] on input "[PERSON_NAME]" at bounding box center [1159, 98] width 110 height 24
type input "[PERSON_NAME]"
click at [231, 30] on link "Home" at bounding box center [214, 25] width 53 height 22
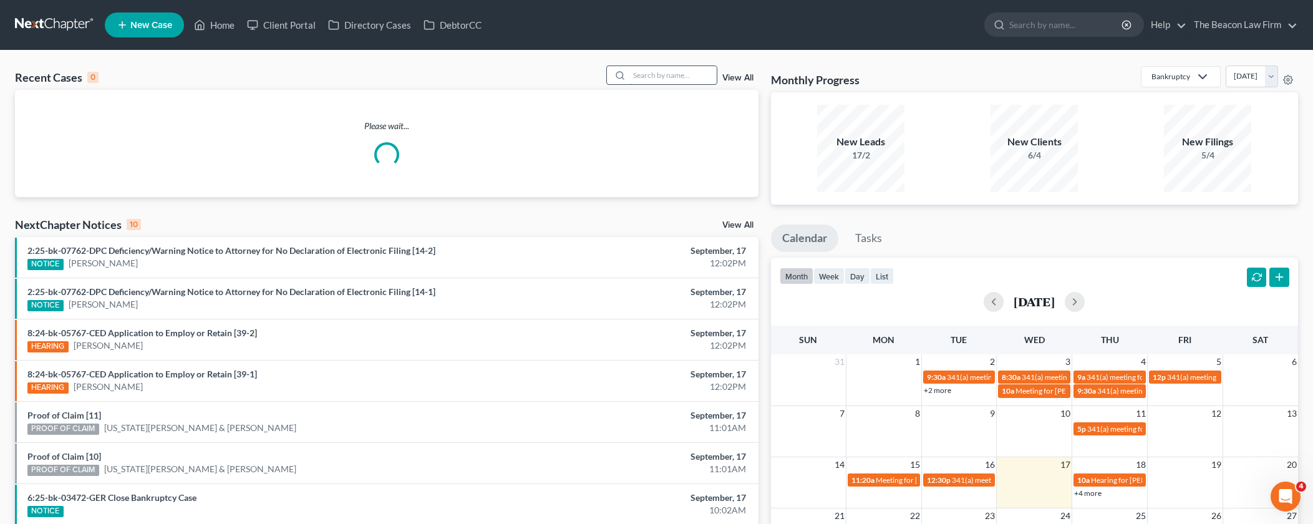
click at [641, 74] on input "search" at bounding box center [673, 75] width 87 height 18
paste input "[PERSON_NAME]"
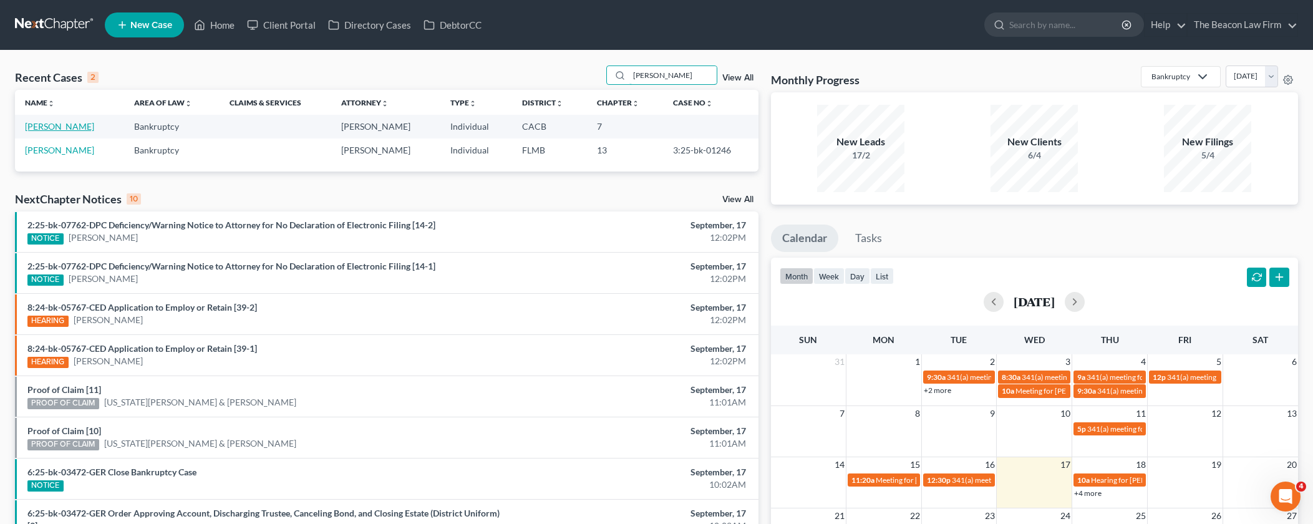
type input "[PERSON_NAME]"
click at [74, 129] on link "Ramirez, Jamie" at bounding box center [59, 126] width 69 height 11
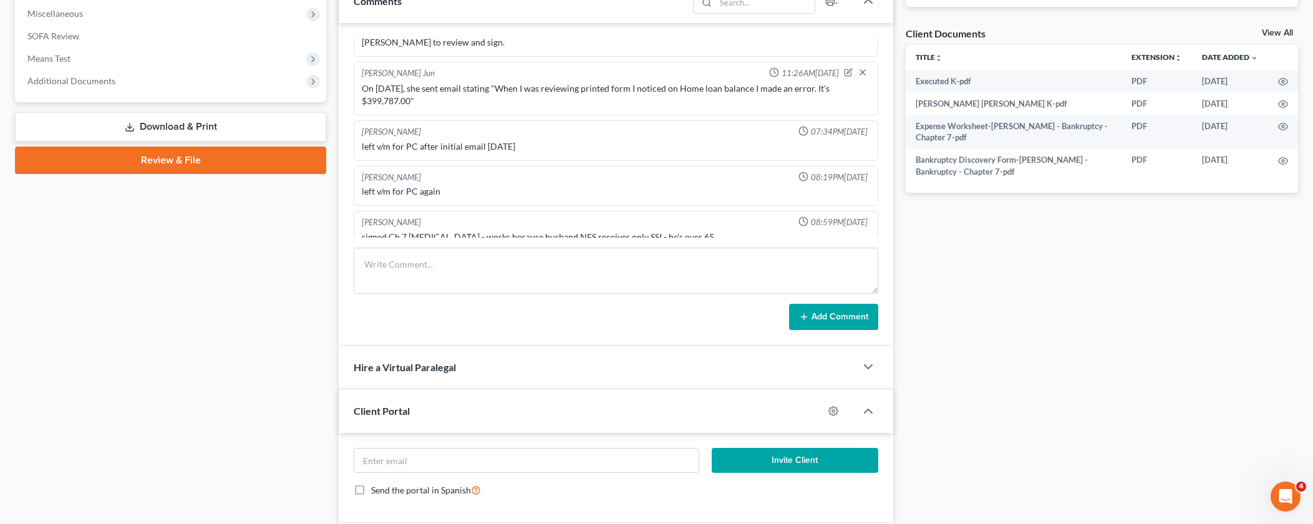
scroll to position [573, 0]
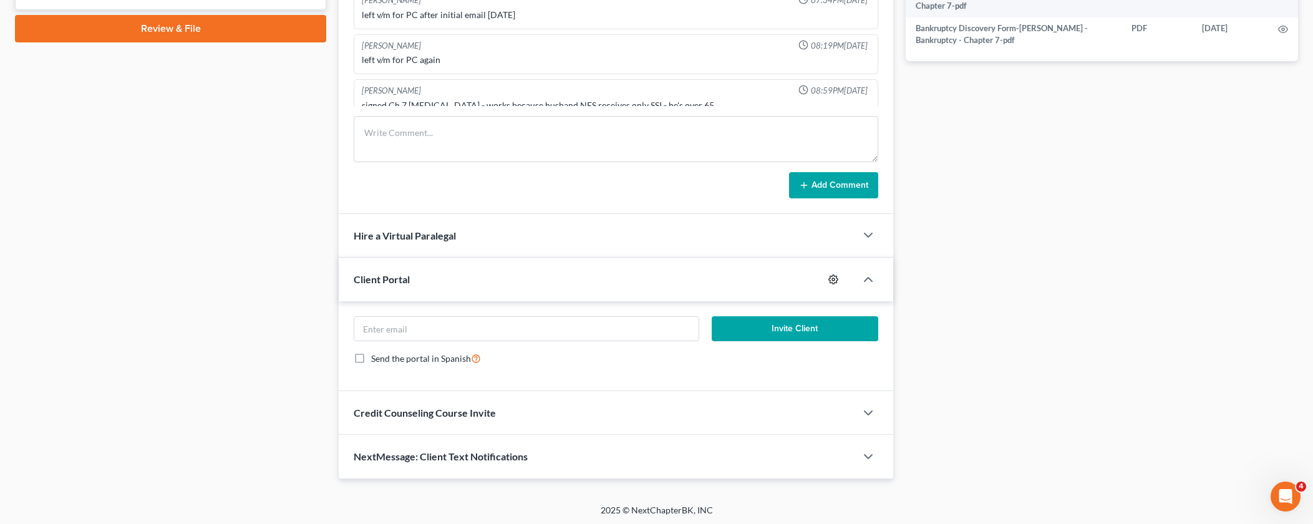
click at [831, 275] on icon "button" at bounding box center [834, 280] width 10 height 10
select select "4"
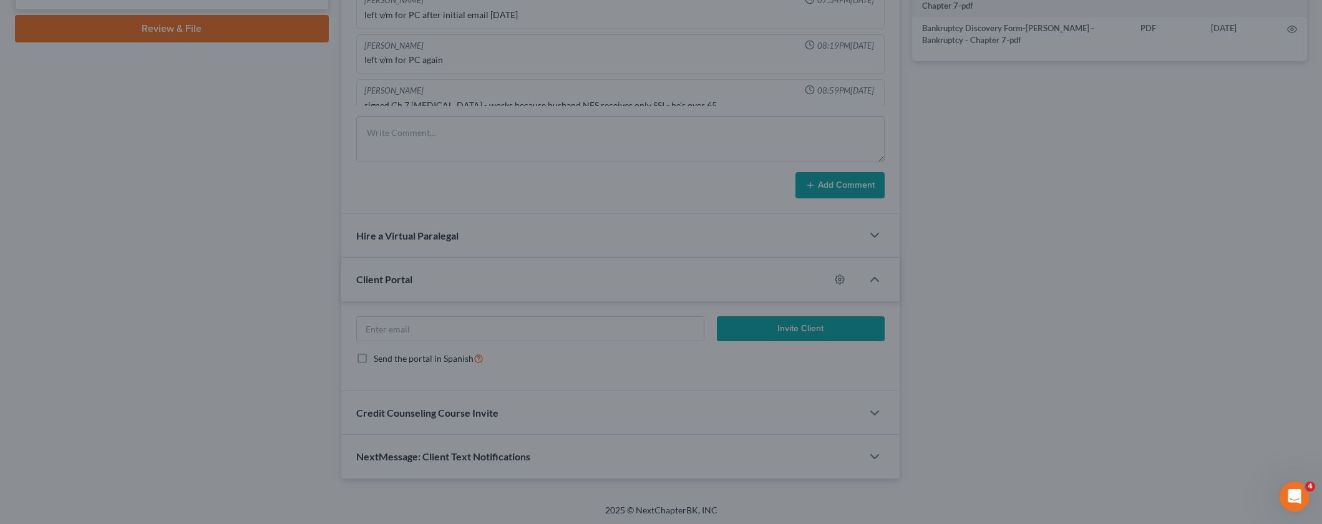
drag, startPoint x: 515, startPoint y: 313, endPoint x: 483, endPoint y: 321, distance: 32.8
click at [511, 316] on div "MyChapter Settings for Ramirez, Jamie If you would like to add custom instructi…" at bounding box center [661, 262] width 1322 height 524
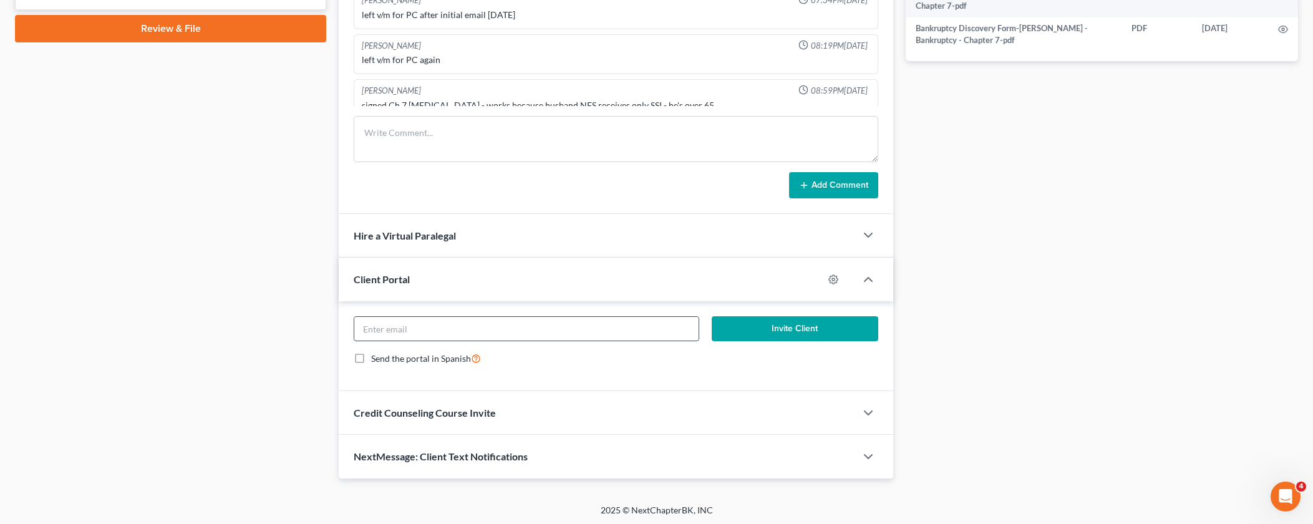
click at [444, 319] on input "email" at bounding box center [526, 329] width 344 height 24
paste input "jramirez42762@gmail.com"
type input "jramirez42762@gmail.com"
drag, startPoint x: 823, startPoint y: 340, endPoint x: 820, endPoint y: 331, distance: 9.9
click at [822, 340] on button "Invite Client" at bounding box center [795, 328] width 167 height 25
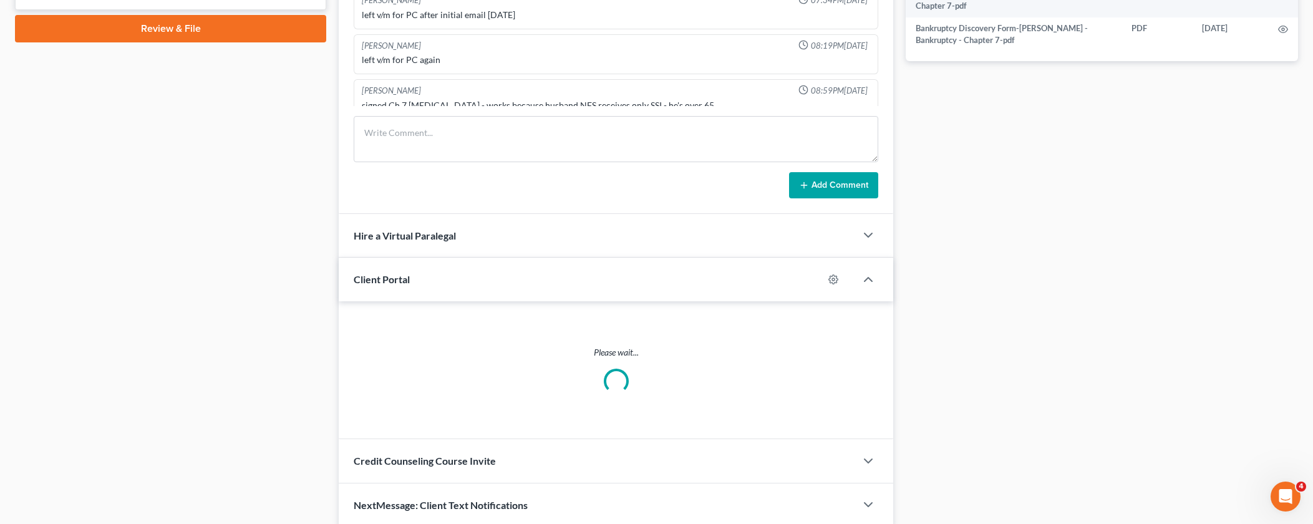
click at [820, 331] on div "Please wait..." at bounding box center [616, 370] width 555 height 138
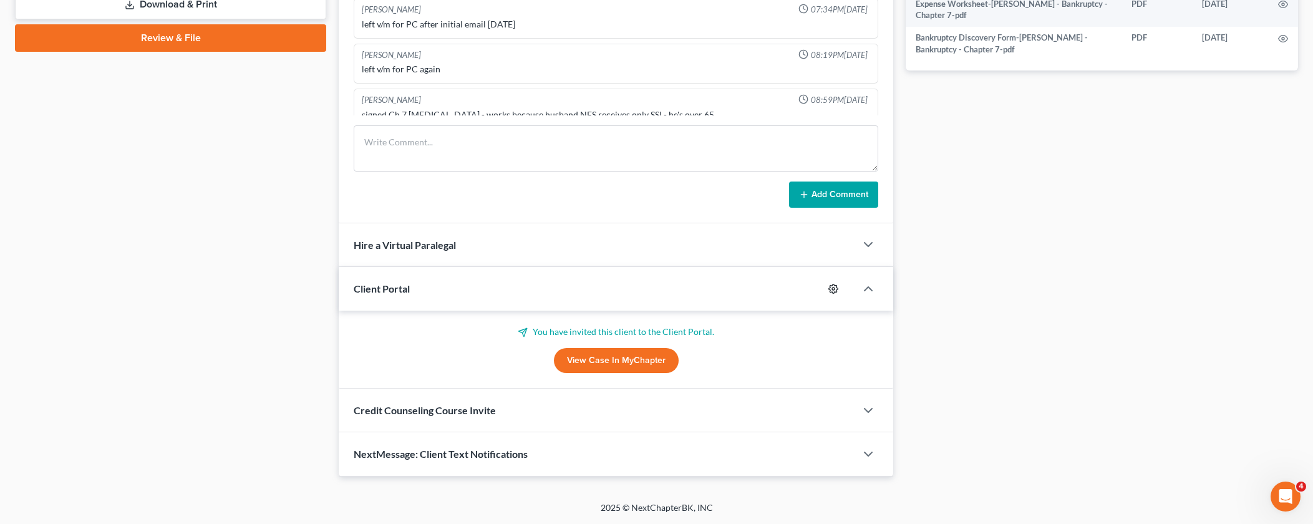
click at [834, 290] on icon "button" at bounding box center [834, 289] width 10 height 10
select select "4"
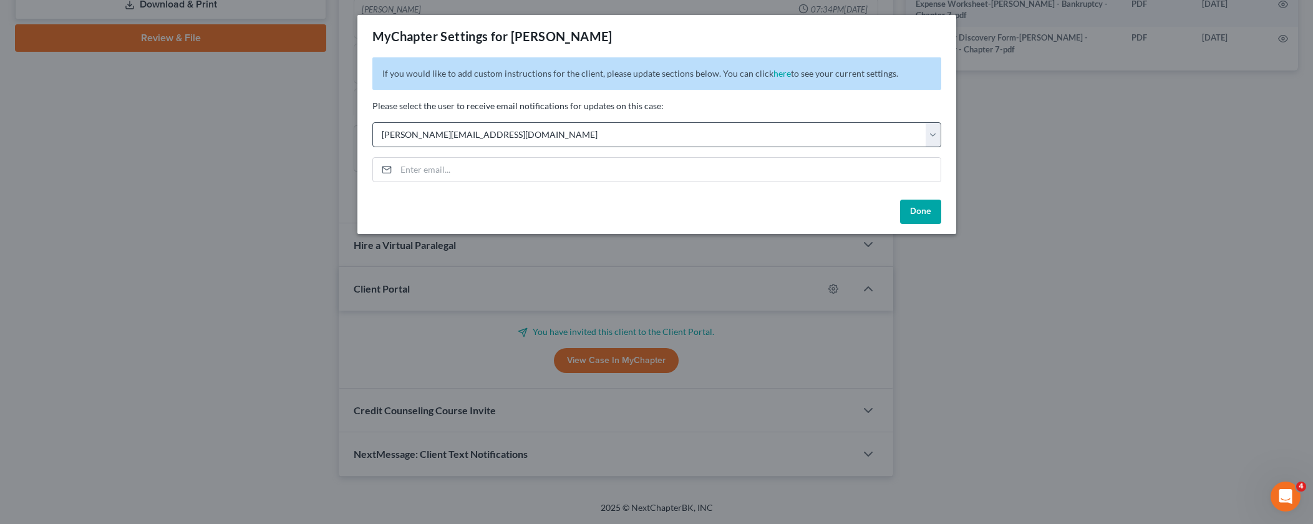
scroll to position [562, 0]
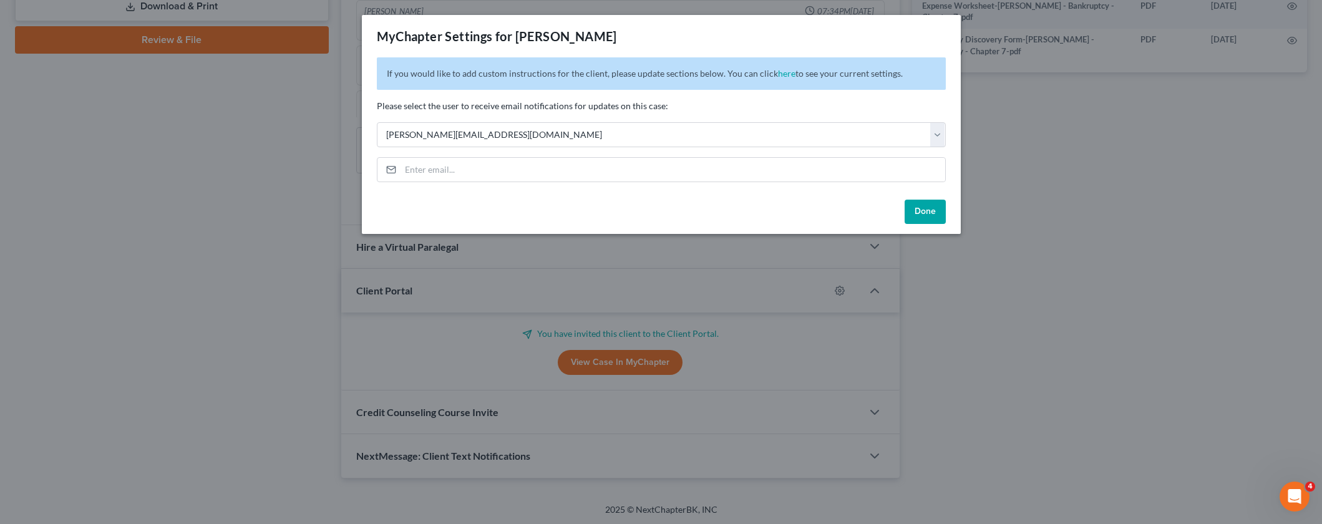
click at [923, 211] on button "Done" at bounding box center [925, 212] width 41 height 25
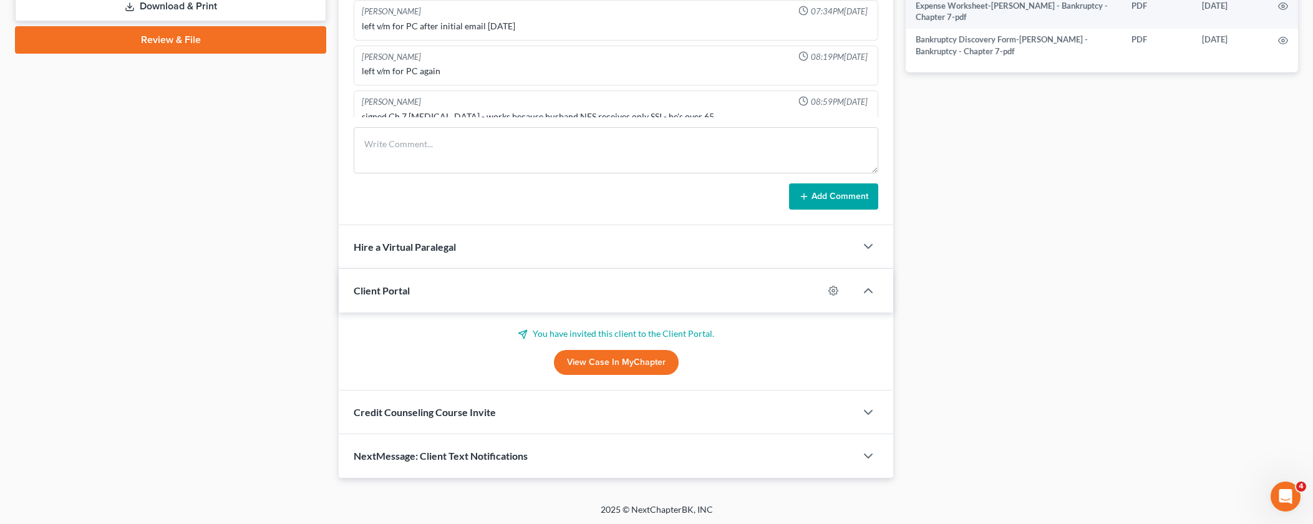
scroll to position [0, 0]
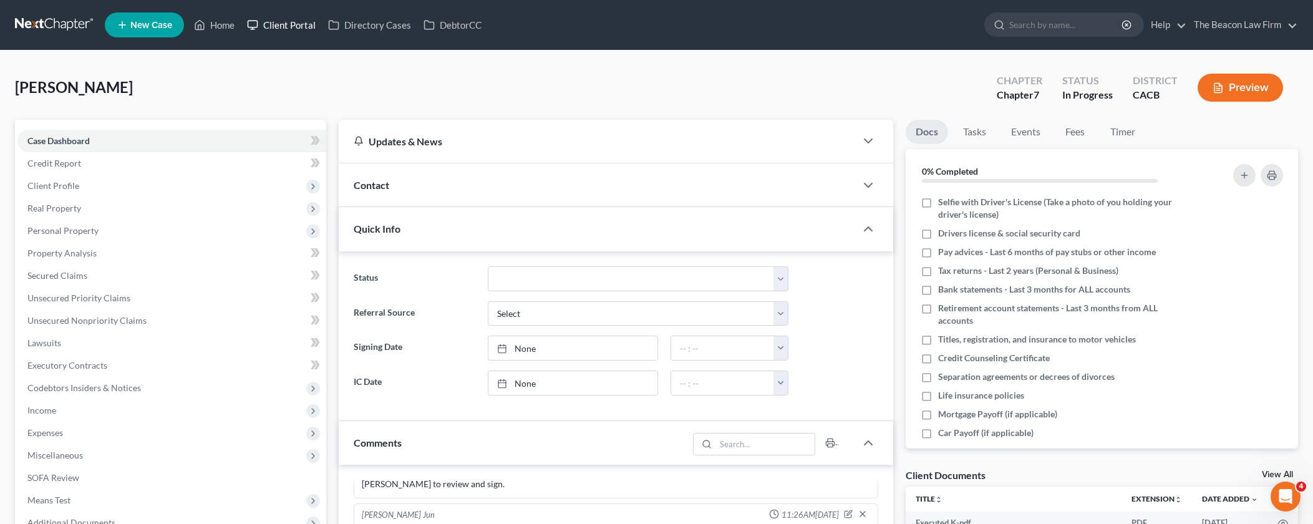
click at [283, 25] on link "Client Portal" at bounding box center [281, 25] width 81 height 22
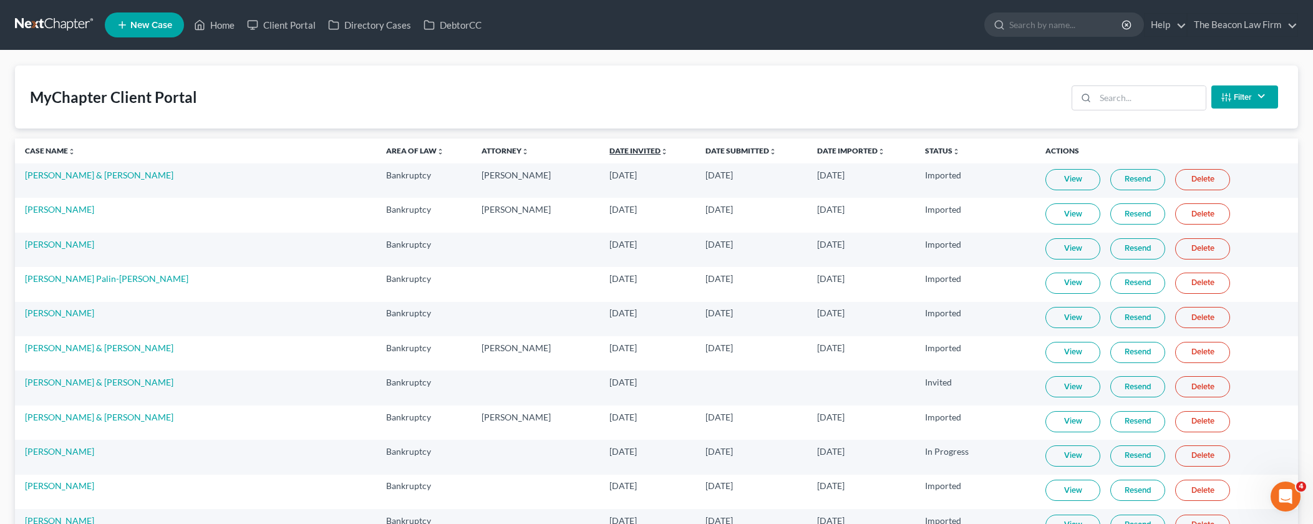
click at [610, 153] on link "Date Invited unfold_more expand_more expand_less" at bounding box center [639, 150] width 59 height 9
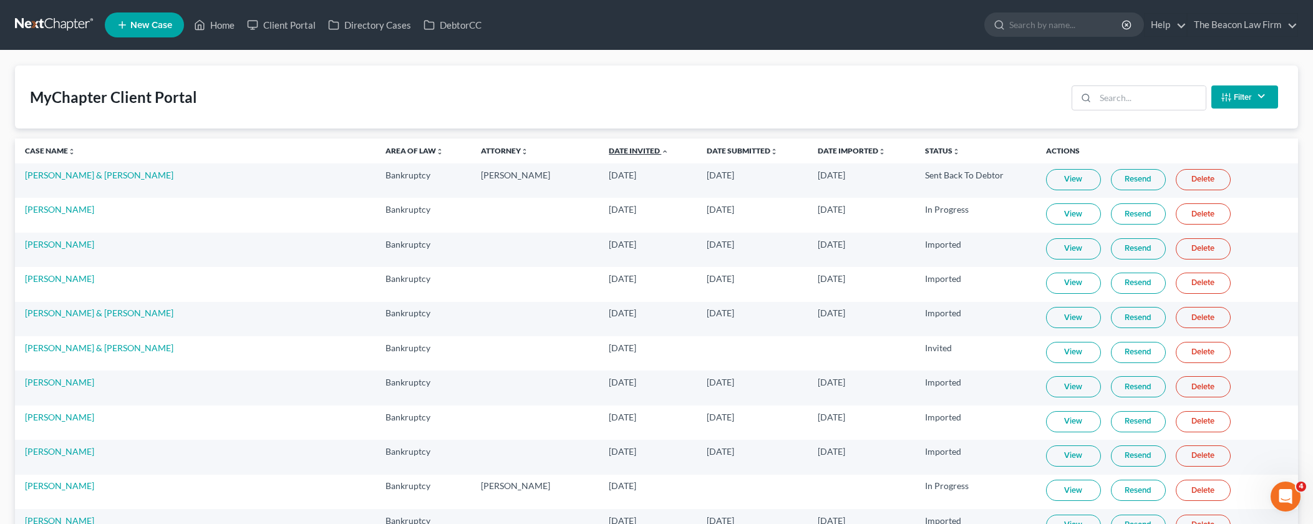
click at [609, 153] on link "Date Invited unfold_more expand_more expand_less" at bounding box center [639, 150] width 60 height 9
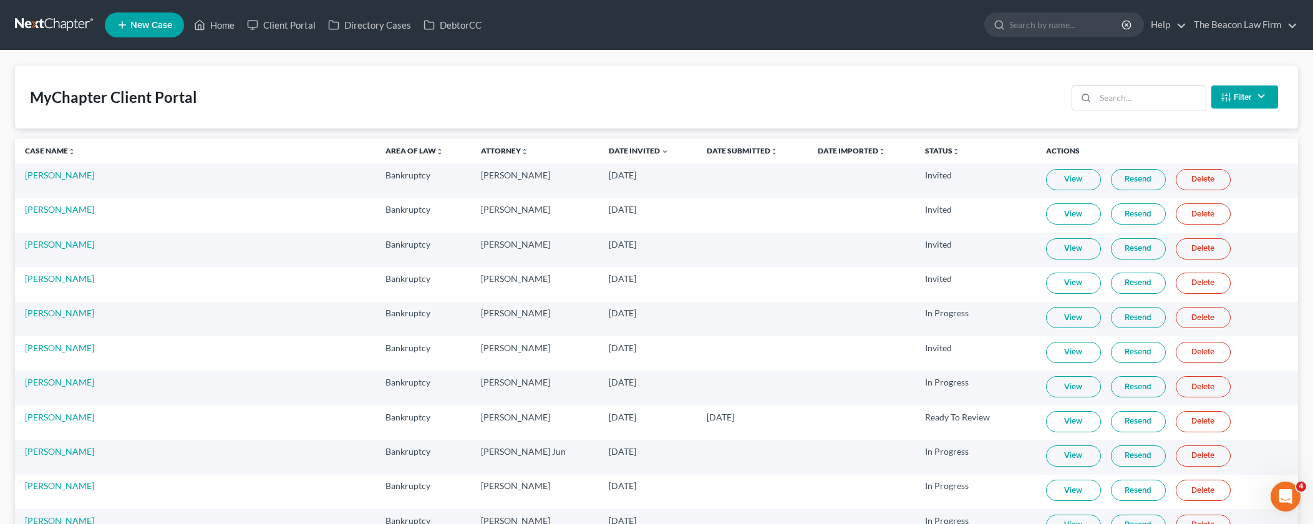
click at [1129, 176] on link "Resend" at bounding box center [1138, 179] width 55 height 21
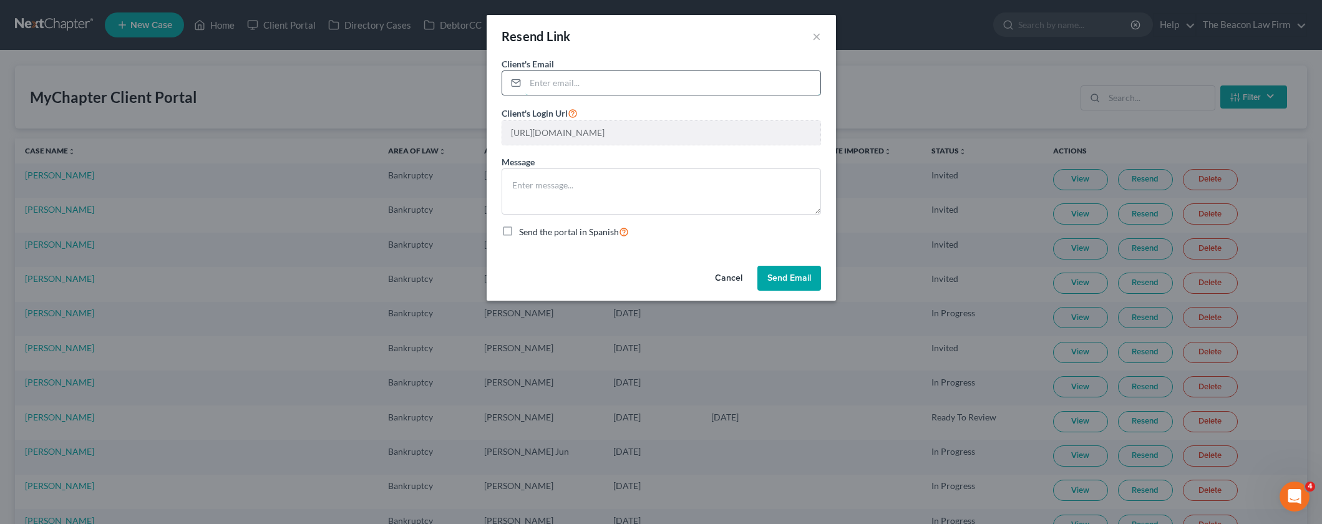
click at [562, 85] on input "email" at bounding box center [672, 83] width 295 height 24
paste input "jramirez42762@gmail.com"
type input "jramirez42762@gmail.com"
click at [802, 272] on button "Send Email" at bounding box center [789, 278] width 64 height 25
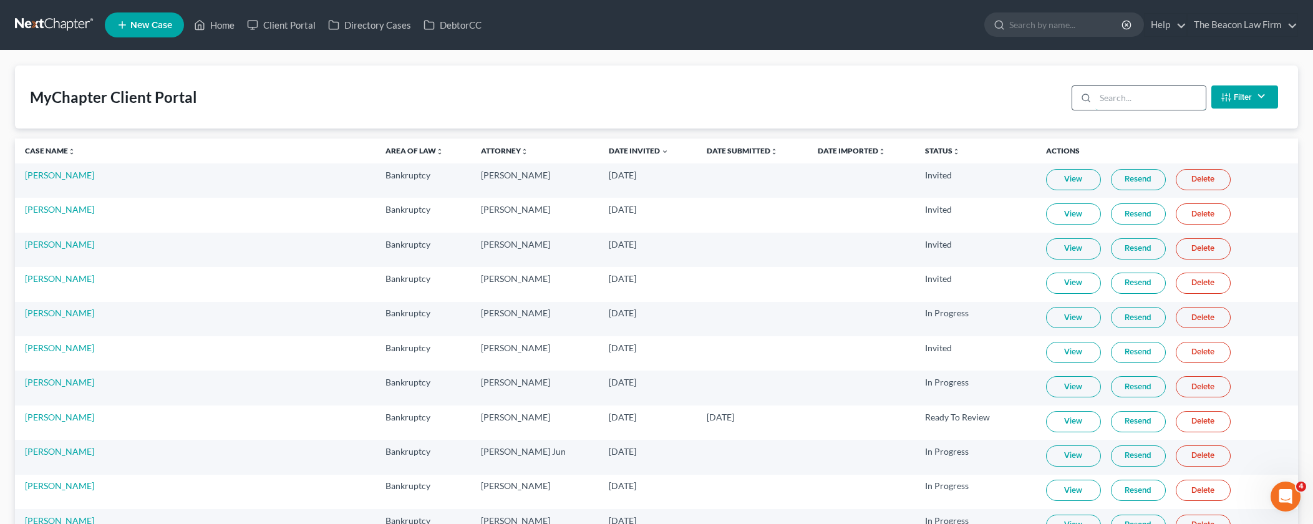
click at [1099, 99] on input "search" at bounding box center [1151, 98] width 110 height 24
paste input "yolanda abel"
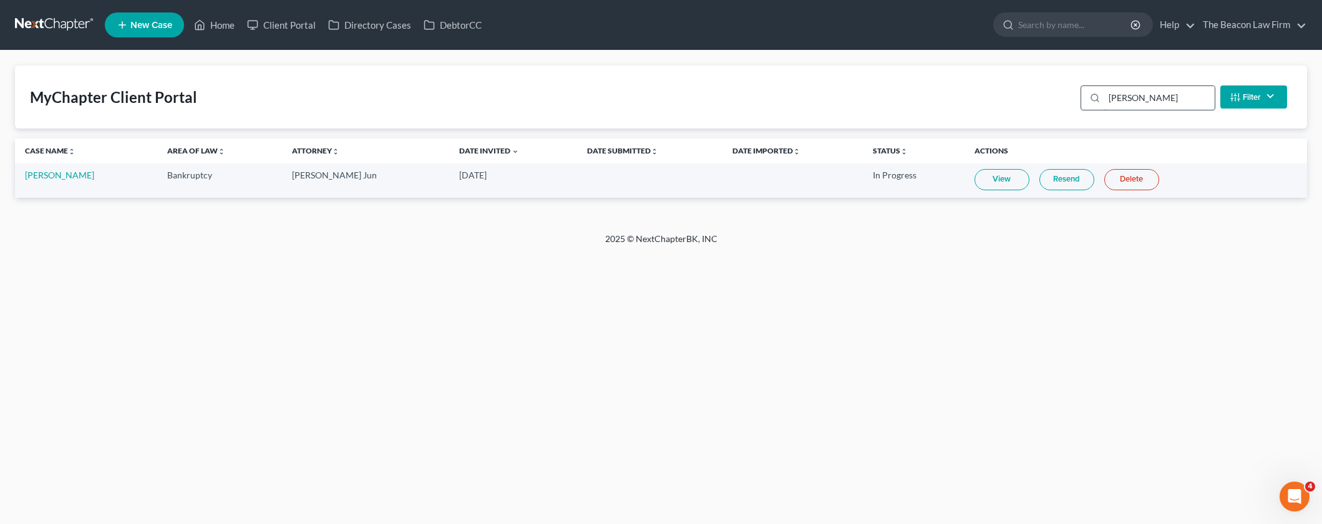
drag, startPoint x: 1131, startPoint y: 99, endPoint x: 1159, endPoint y: 95, distance: 28.3
click at [1131, 99] on input "yolanda abel" at bounding box center [1159, 98] width 110 height 24
click at [1164, 94] on input "yolanda abel" at bounding box center [1159, 98] width 110 height 24
drag, startPoint x: 1161, startPoint y: 94, endPoint x: 1025, endPoint y: 93, distance: 136.0
click at [1025, 93] on div "MyChapter Client Portal yolanda abel Filter Status Filter... Invited In Progres…" at bounding box center [661, 97] width 1292 height 63
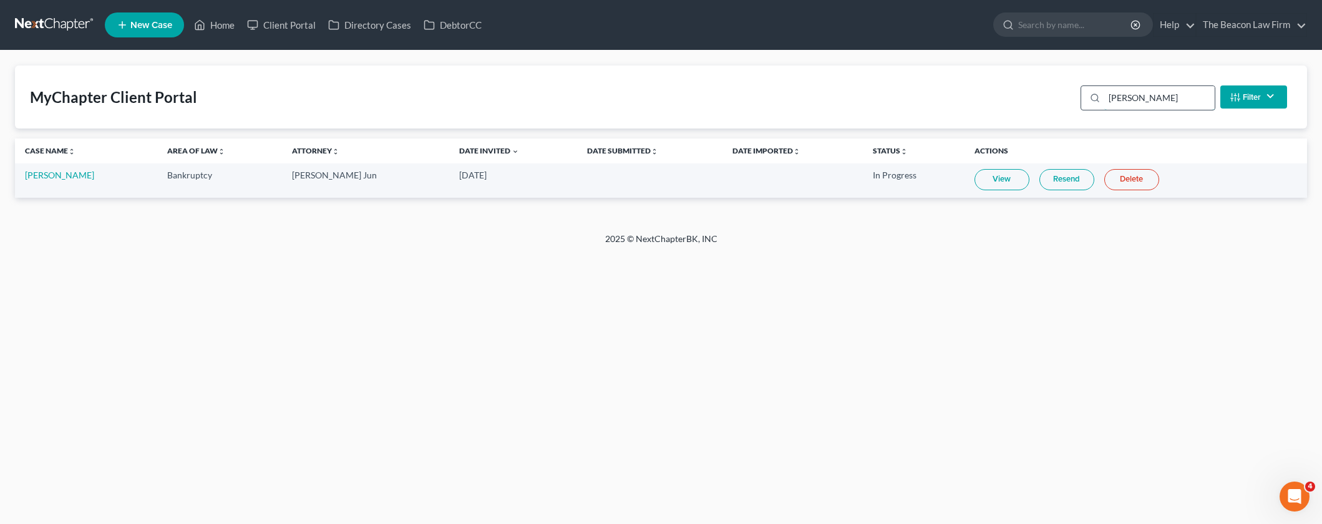
paste input "Syldon & Christina Harding"
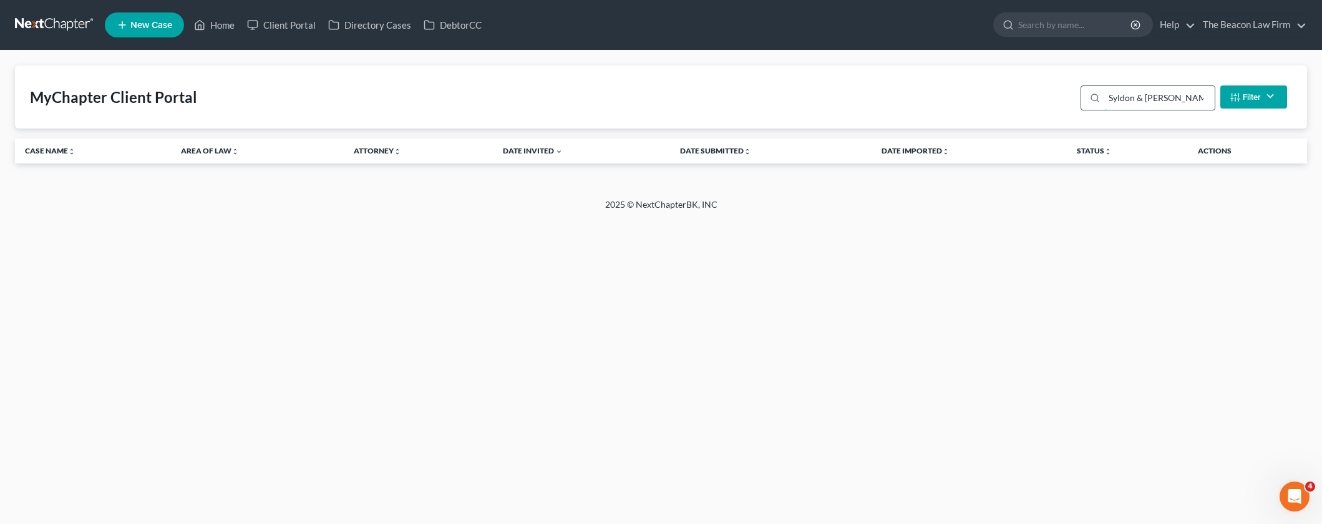
click at [1175, 94] on input "Syldon & Christina Harding" at bounding box center [1159, 98] width 110 height 24
type input "[PERSON_NAME]"
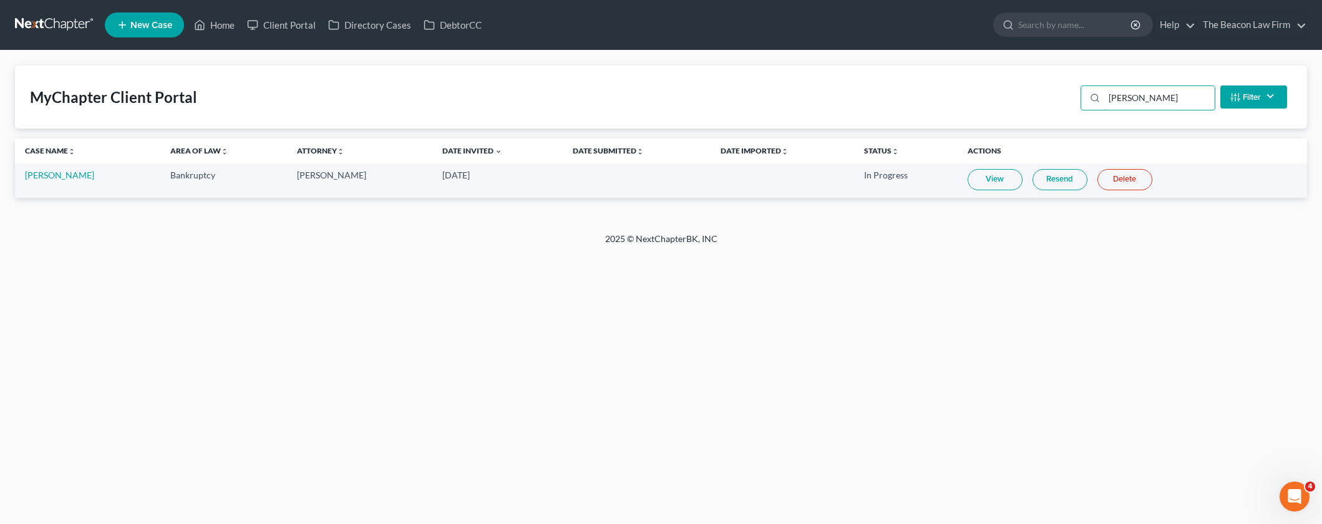
drag, startPoint x: 1157, startPoint y: 95, endPoint x: 1044, endPoint y: 95, distance: 113.6
click at [1044, 95] on div "MyChapter Client Portal Syldon Harding Filter Status Filter... Invited In Progr…" at bounding box center [661, 97] width 1292 height 63
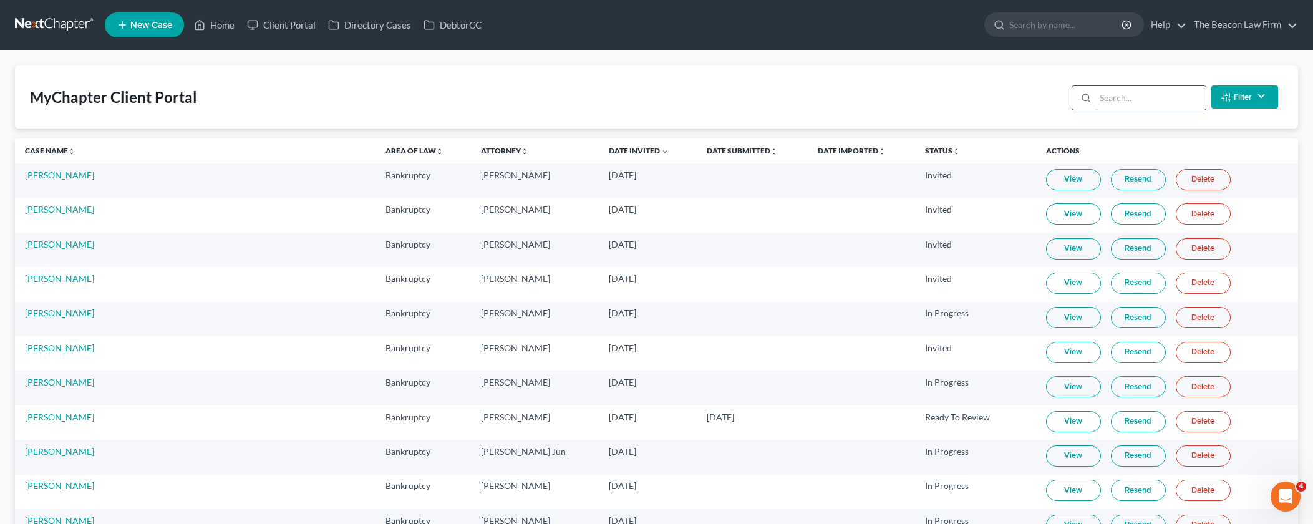
click at [1149, 98] on input "search" at bounding box center [1151, 98] width 110 height 24
click at [1138, 98] on input "search" at bounding box center [1151, 98] width 110 height 24
paste input "genesis augusto"
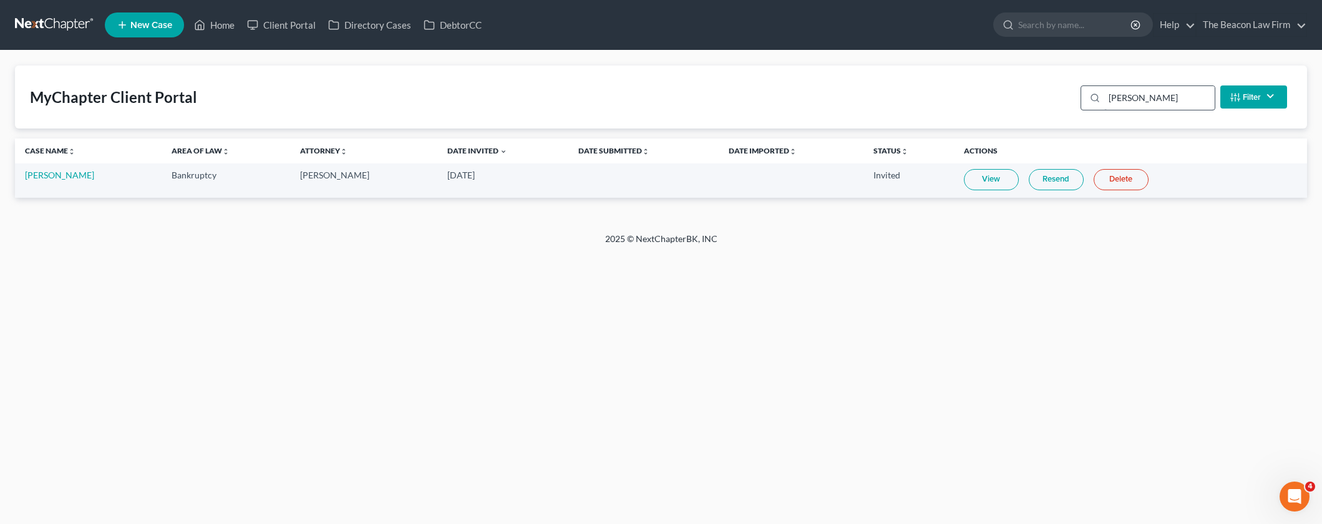
drag, startPoint x: 1216, startPoint y: 105, endPoint x: 1210, endPoint y: 102, distance: 7.0
click at [1216, 105] on div "genesis augusto Filter Status Filter... Invited In Progress Ready To Review Rev…" at bounding box center [1184, 96] width 216 height 33
drag, startPoint x: 1187, startPoint y: 98, endPoint x: 1031, endPoint y: 97, distance: 156.6
click at [1031, 98] on div "MyChapter Client Portal genesis augusto Filter Status Filter... Invited In Prog…" at bounding box center [661, 97] width 1292 height 63
type input "\"
